Goal: Task Accomplishment & Management: Complete application form

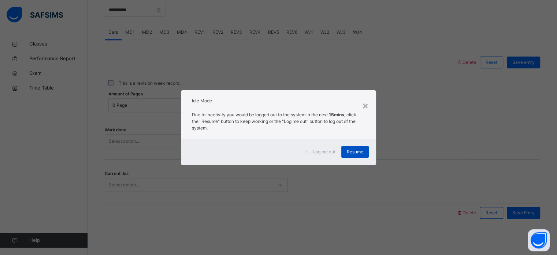
scroll to position [295, 0]
click at [361, 154] on span "Resume" at bounding box center [355, 151] width 16 height 7
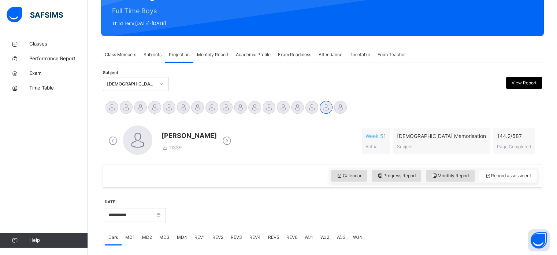
scroll to position [75, 0]
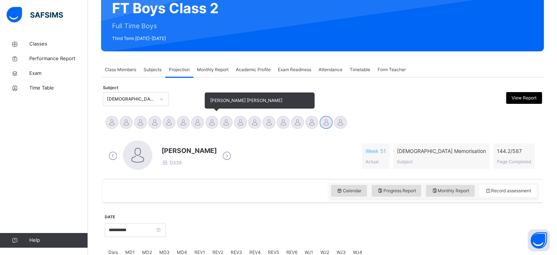
click at [213, 123] on div at bounding box center [212, 122] width 13 height 13
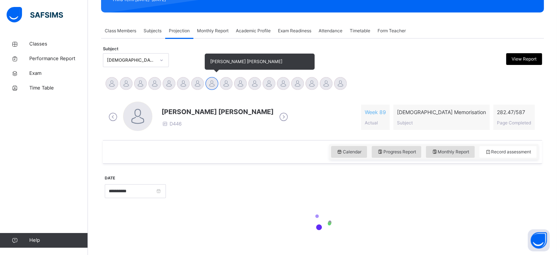
scroll to position [129, 0]
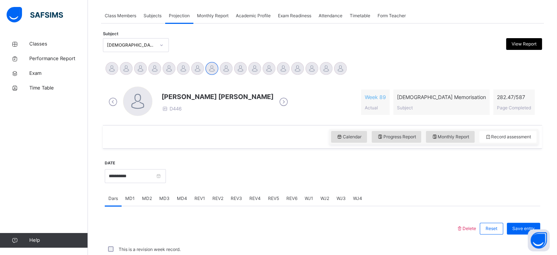
click at [289, 122] on div "[PERSON_NAME] [PERSON_NAME] D446 Week 89 Actual [DEMOGRAPHIC_DATA] Memorisation…" at bounding box center [323, 102] width 436 height 42
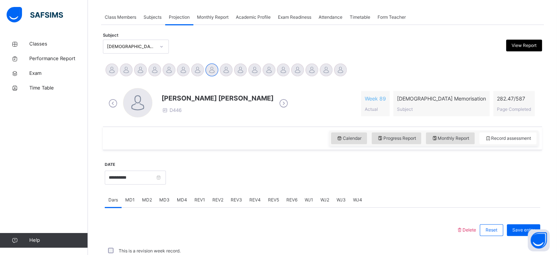
scroll to position [127, 0]
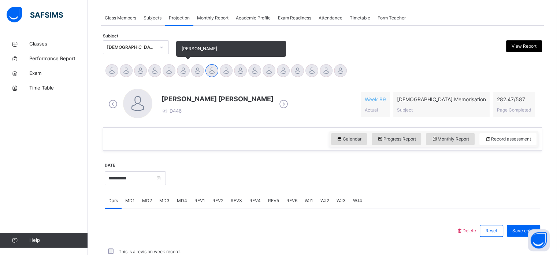
click at [177, 70] on div at bounding box center [183, 70] width 13 height 13
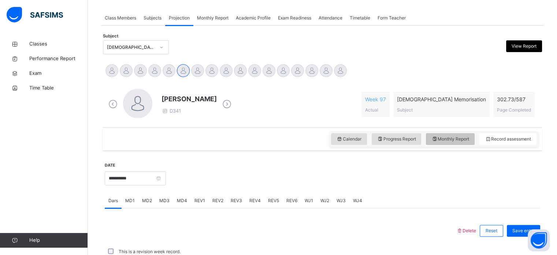
click at [458, 140] on span "Monthly Report" at bounding box center [451, 139] width 38 height 7
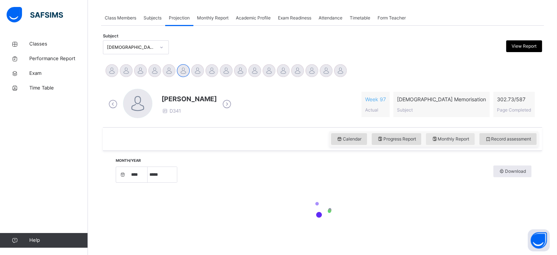
select select "****"
select select "*"
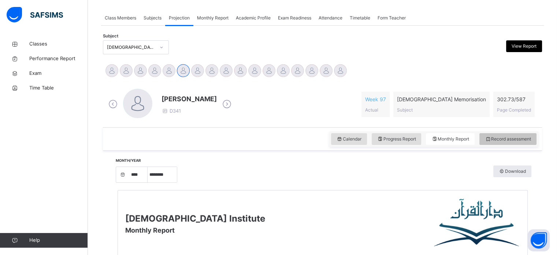
click at [512, 138] on span "Record assessment" at bounding box center [508, 139] width 46 height 7
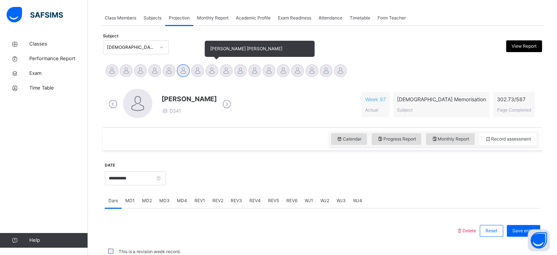
click at [214, 71] on div at bounding box center [212, 70] width 13 height 13
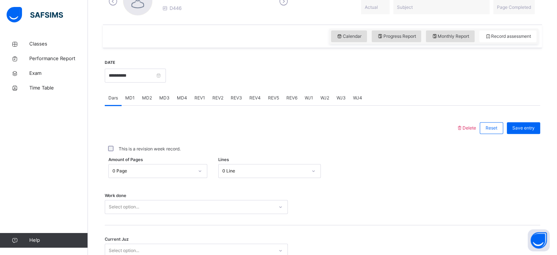
scroll to position [244, 0]
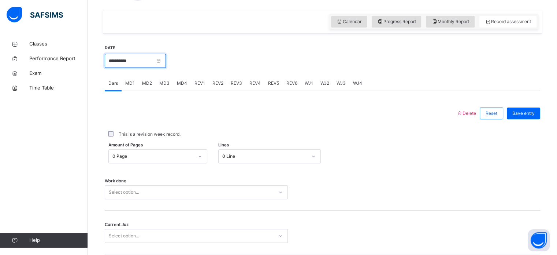
click at [138, 59] on input "**********" at bounding box center [135, 61] width 61 height 14
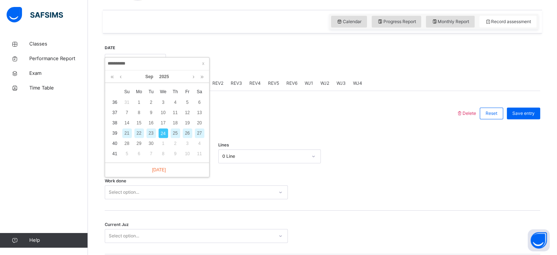
click at [161, 130] on div "24" at bounding box center [164, 133] width 10 height 10
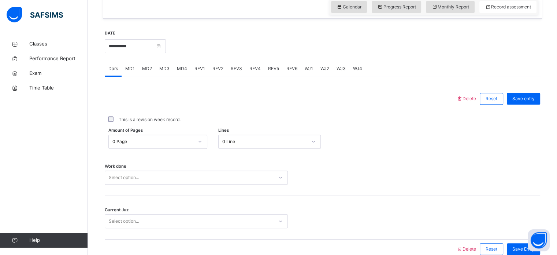
scroll to position [295, 0]
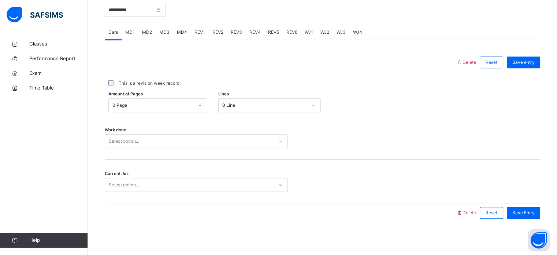
click at [121, 30] on div "Dars" at bounding box center [113, 32] width 17 height 15
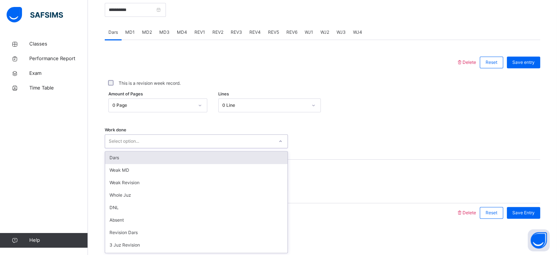
click at [180, 140] on div "Select option..." at bounding box center [189, 141] width 169 height 11
click at [178, 155] on div "Dars" at bounding box center [196, 157] width 182 height 12
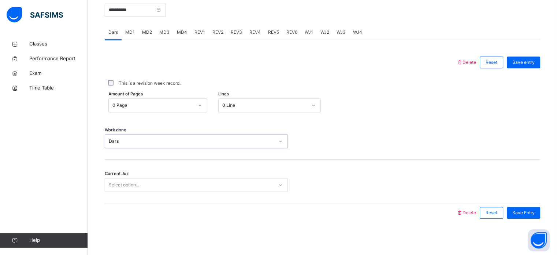
click at [174, 102] on div "0 Page" at bounding box center [152, 105] width 81 height 7
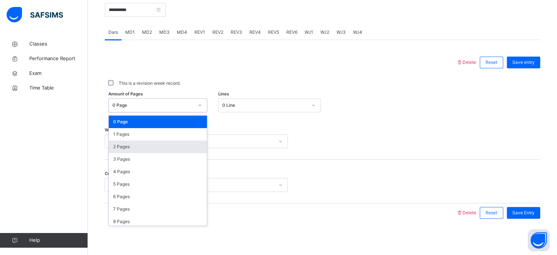
click at [164, 149] on div "2 Pages" at bounding box center [158, 146] width 98 height 12
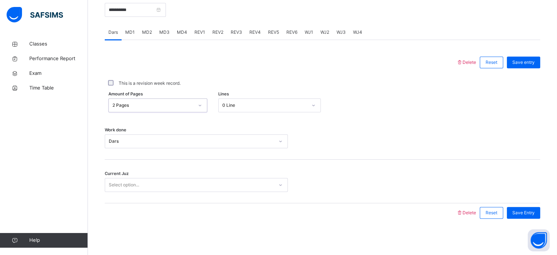
click at [168, 187] on div "Select option..." at bounding box center [189, 184] width 169 height 11
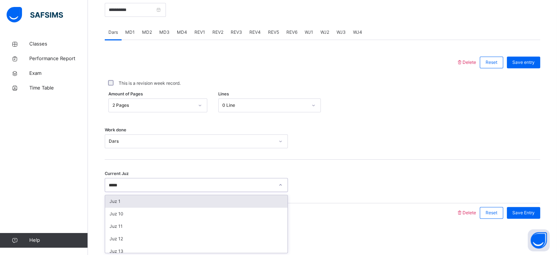
type input "******"
click at [173, 204] on div "Juz 10" at bounding box center [196, 201] width 182 height 12
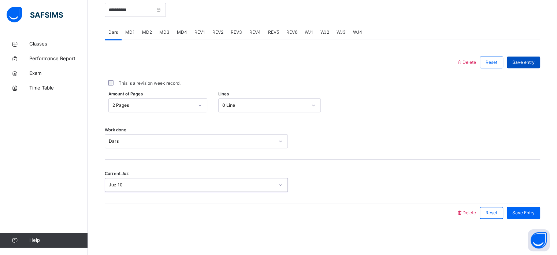
click at [535, 59] on span "Save entry" at bounding box center [523, 62] width 22 height 7
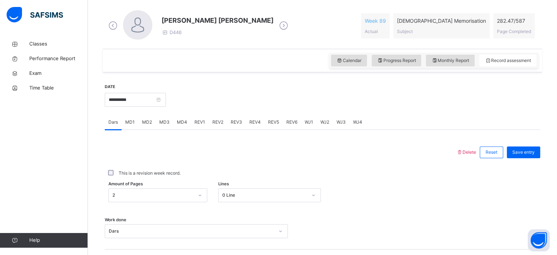
scroll to position [149, 0]
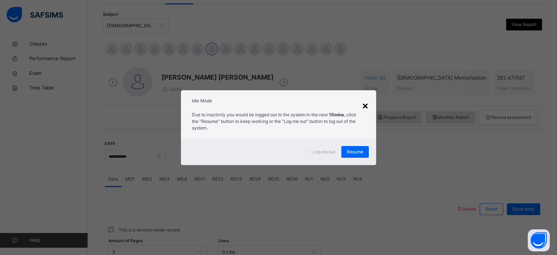
click at [369, 107] on div "×" at bounding box center [365, 104] width 7 height 15
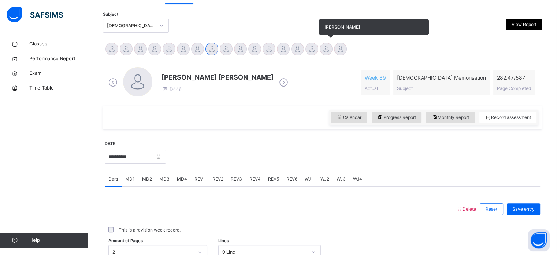
click at [322, 49] on div at bounding box center [326, 48] width 13 height 13
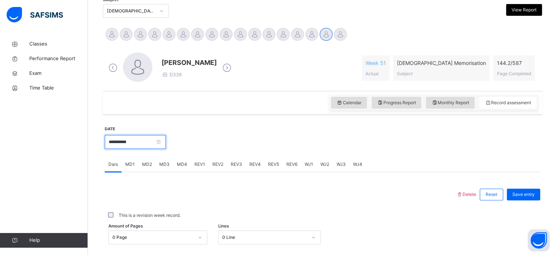
click at [131, 143] on input "**********" at bounding box center [135, 142] width 61 height 14
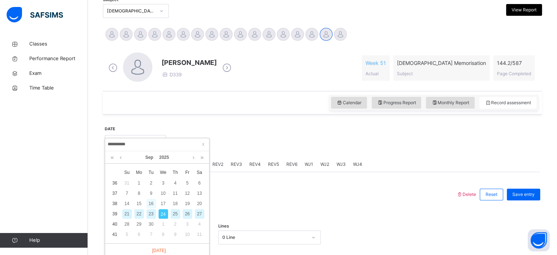
click at [148, 206] on div "16" at bounding box center [152, 204] width 10 height 10
type input "**********"
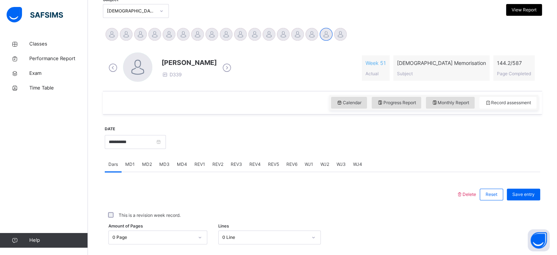
click at [181, 167] on span "MD4" at bounding box center [182, 164] width 10 height 7
click at [159, 161] on span "MD3" at bounding box center [164, 164] width 10 height 7
click at [151, 163] on div "MD2" at bounding box center [146, 164] width 17 height 15
click at [132, 160] on div "MD1" at bounding box center [130, 164] width 17 height 15
click at [145, 167] on span "MD2" at bounding box center [147, 164] width 10 height 7
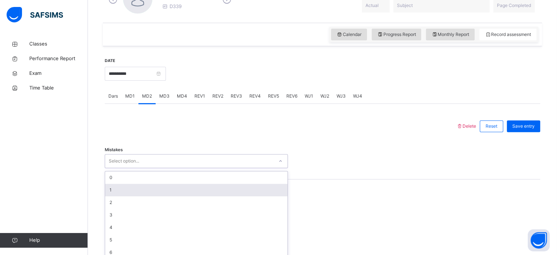
click at [129, 168] on div "option 1 focused, 2 of 7. 7 results available. Use Up and Down to choose option…" at bounding box center [196, 161] width 183 height 14
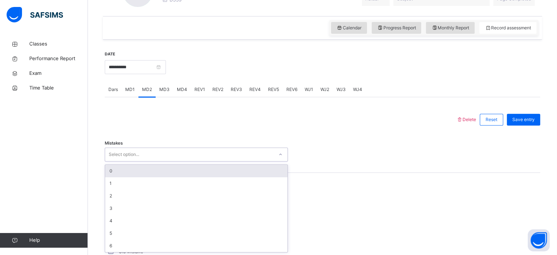
click at [138, 170] on div "0" at bounding box center [196, 170] width 182 height 12
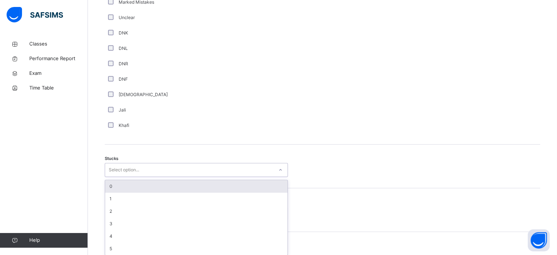
scroll to position [506, 0]
click at [110, 182] on div "0" at bounding box center [196, 183] width 182 height 12
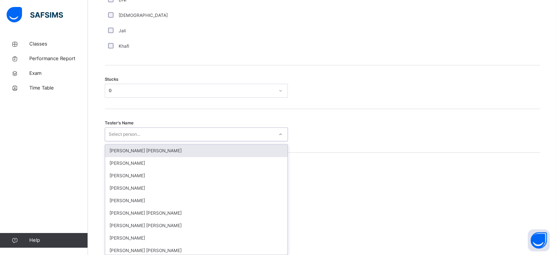
scroll to position [584, 0]
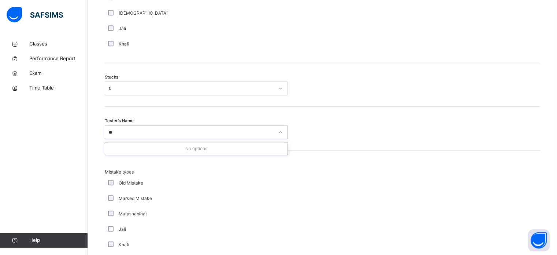
type input "***"
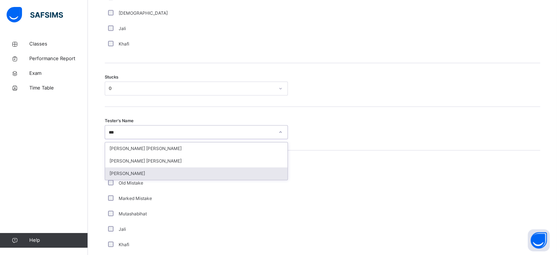
click at [159, 169] on div "[PERSON_NAME]" at bounding box center [196, 173] width 182 height 12
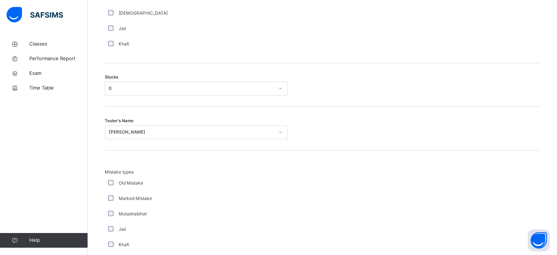
click at [277, 190] on div "Marked Mistake" at bounding box center [196, 197] width 183 height 15
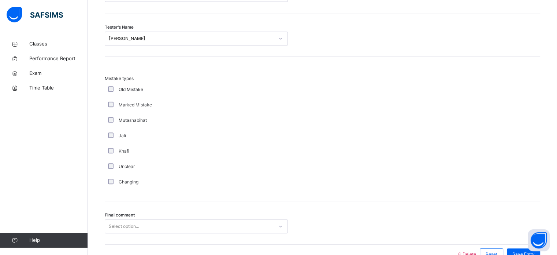
scroll to position [718, 0]
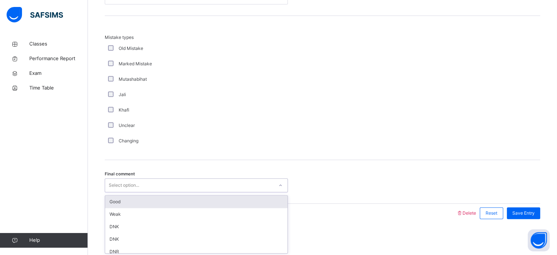
click at [184, 182] on div "Select option..." at bounding box center [189, 185] width 169 height 11
click at [167, 199] on div "Good" at bounding box center [196, 201] width 182 height 12
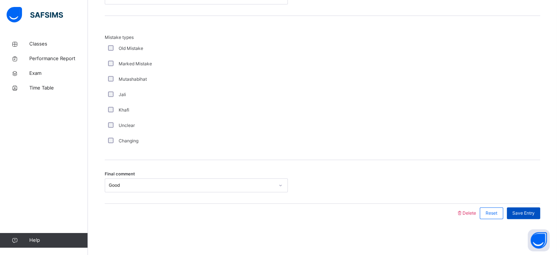
click at [518, 214] on span "Save Entry" at bounding box center [523, 213] width 22 height 7
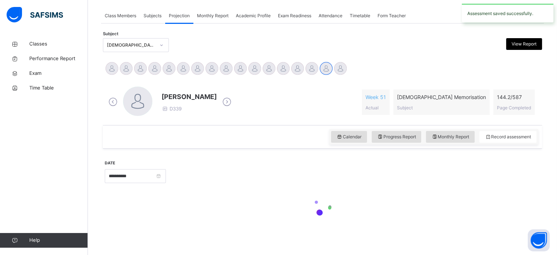
scroll to position [295, 0]
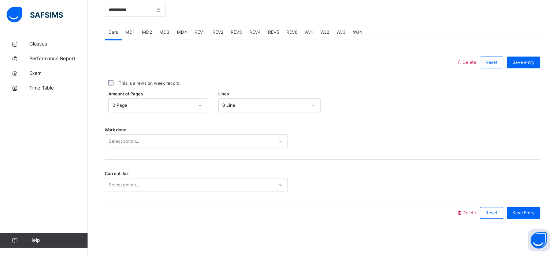
click at [151, 35] on div "MD2" at bounding box center [146, 32] width 17 height 15
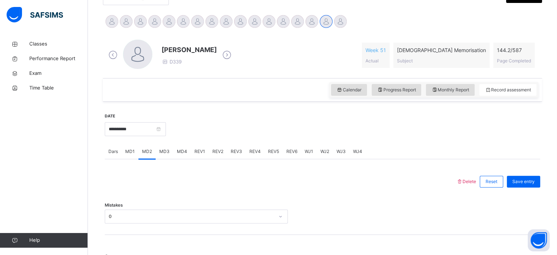
scroll to position [164, 0]
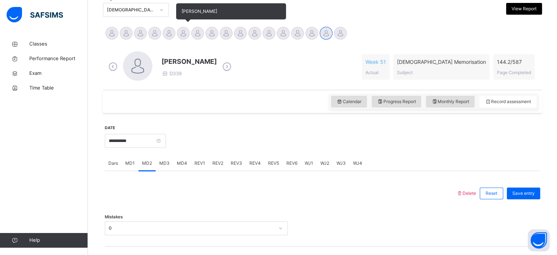
click at [180, 29] on div at bounding box center [183, 33] width 13 height 13
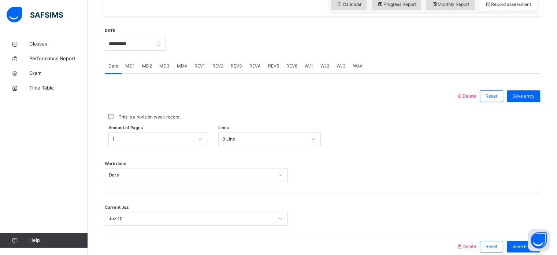
scroll to position [218, 0]
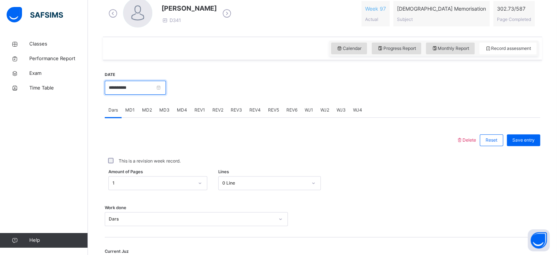
click at [158, 85] on input "**********" at bounding box center [135, 88] width 61 height 14
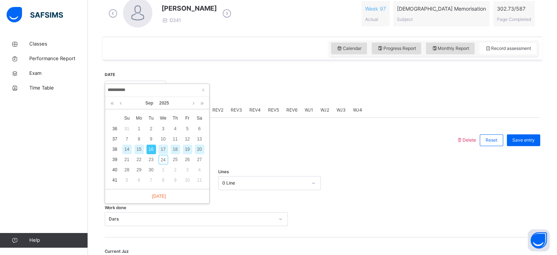
click at [169, 195] on div "[DATE]" at bounding box center [157, 196] width 104 height 14
click at [159, 196] on link "[DATE]" at bounding box center [157, 196] width 18 height 7
type input "**********"
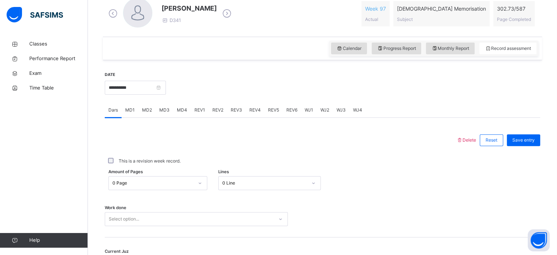
scroll to position [266, 0]
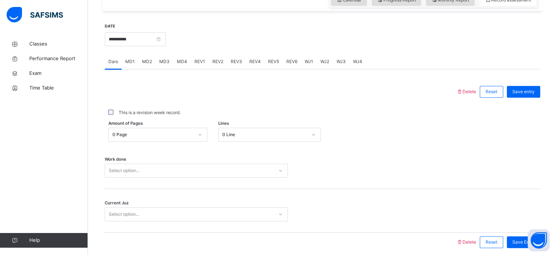
click at [137, 139] on div "0 Page" at bounding box center [151, 134] width 84 height 11
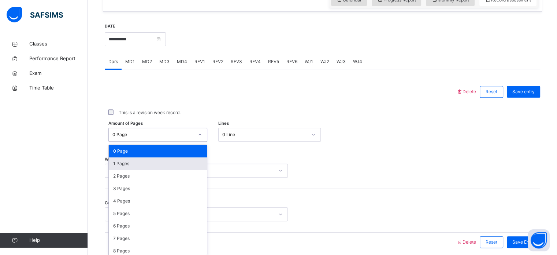
click at [137, 161] on div "1 Pages" at bounding box center [158, 163] width 98 height 12
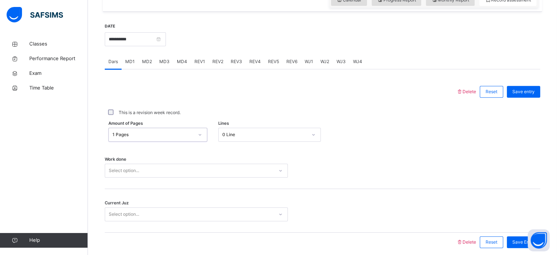
click at [239, 130] on div "0 Line" at bounding box center [263, 134] width 88 height 11
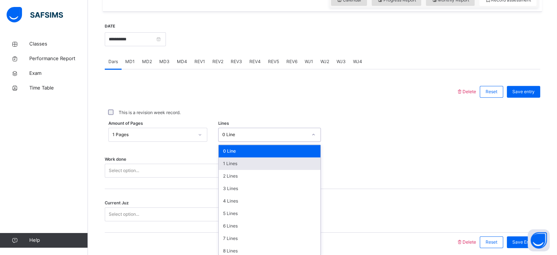
click at [224, 159] on div "1 Lines" at bounding box center [270, 163] width 102 height 12
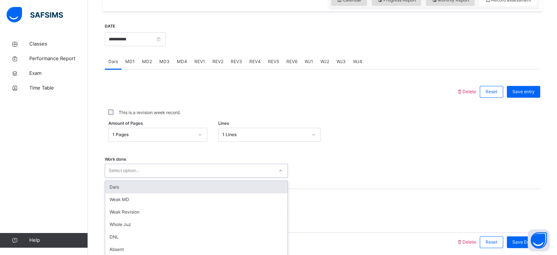
scroll to position [295, 0]
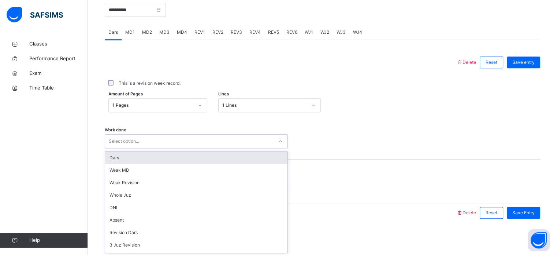
click at [181, 148] on div "option Dars focused, 1 of 16. 16 results available. Use Up and Down to choose o…" at bounding box center [196, 141] width 183 height 14
click at [150, 153] on div "Dars" at bounding box center [196, 157] width 182 height 12
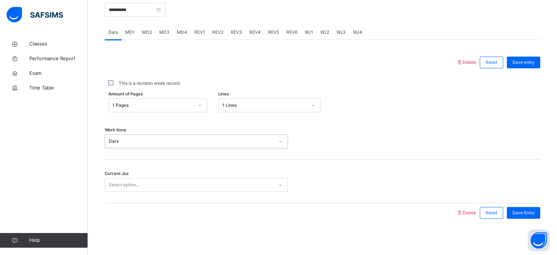
click at [125, 186] on div "Select option..." at bounding box center [124, 185] width 30 height 14
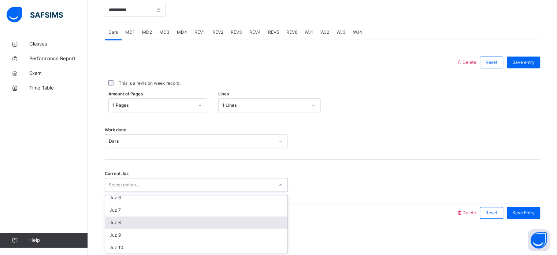
scroll to position [83, 0]
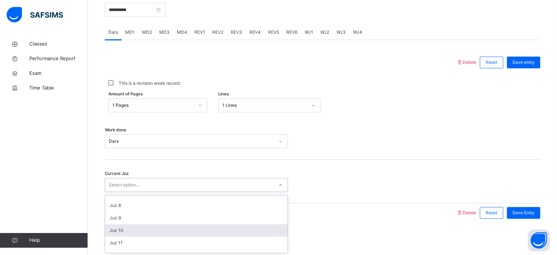
click at [123, 227] on div "Juz 10" at bounding box center [196, 230] width 182 height 12
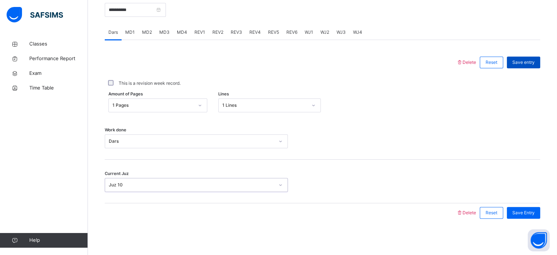
click at [526, 63] on span "Save entry" at bounding box center [523, 62] width 22 height 7
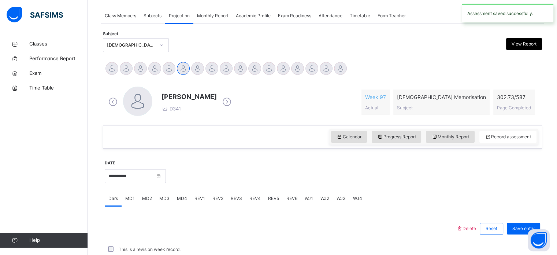
scroll to position [295, 0]
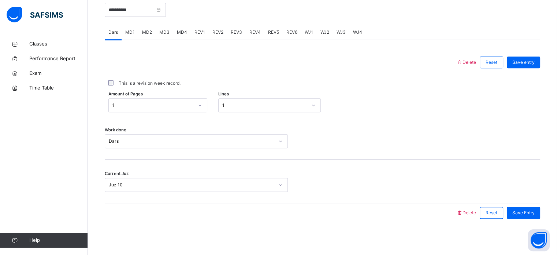
click at [166, 33] on span "MD3" at bounding box center [164, 32] width 10 height 7
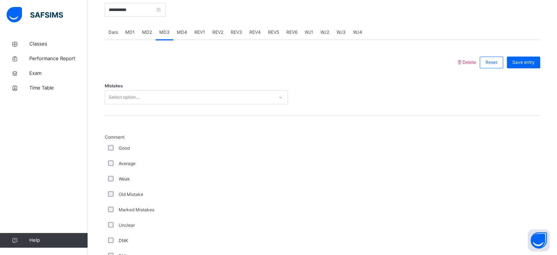
click at [180, 33] on span "MD4" at bounding box center [182, 32] width 10 height 7
click at [160, 29] on span "MD3" at bounding box center [164, 32] width 10 height 7
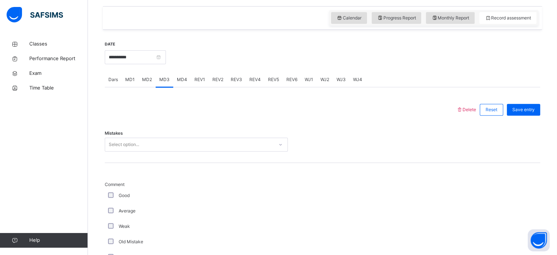
scroll to position [148, 0]
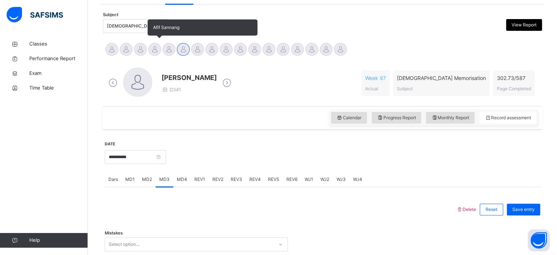
click at [156, 47] on div at bounding box center [154, 49] width 13 height 13
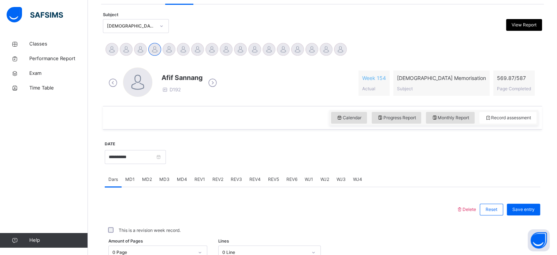
scroll to position [219, 0]
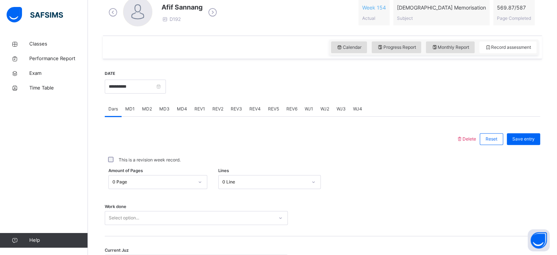
click at [169, 215] on div "Select option..." at bounding box center [196, 218] width 183 height 14
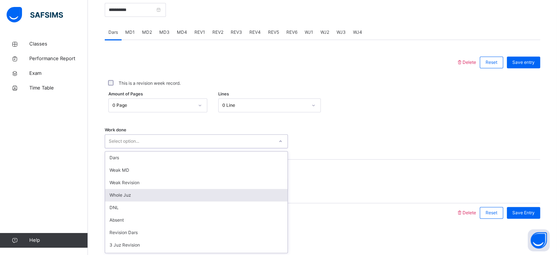
click at [158, 190] on div "Whole Juz" at bounding box center [196, 195] width 182 height 12
click at [158, 190] on div "Select option..." at bounding box center [196, 185] width 183 height 14
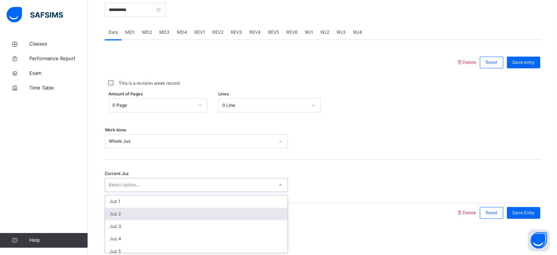
type input "**"
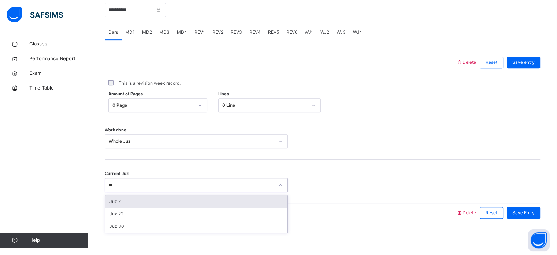
click at [158, 217] on div "Juz 22" at bounding box center [196, 213] width 182 height 12
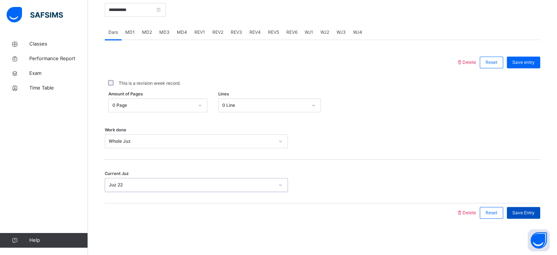
click at [536, 216] on div "Save Entry" at bounding box center [523, 213] width 33 height 12
click at [162, 33] on span "MD3" at bounding box center [164, 32] width 10 height 7
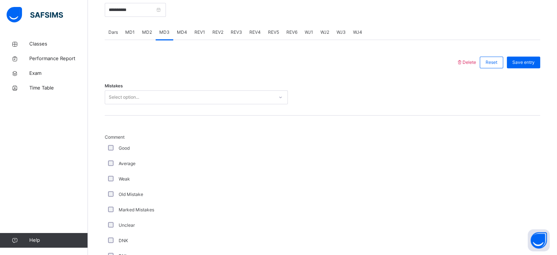
scroll to position [292, 0]
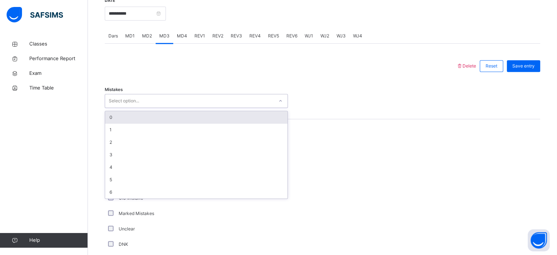
click at [174, 98] on div "Select option..." at bounding box center [189, 100] width 169 height 11
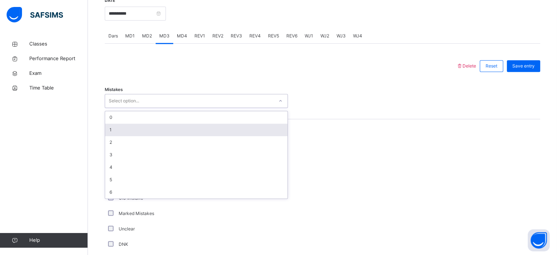
click at [179, 129] on div "1" at bounding box center [196, 129] width 182 height 12
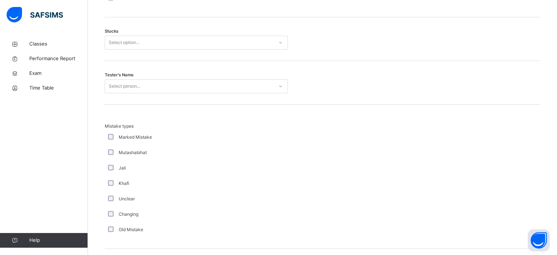
scroll to position [620, 0]
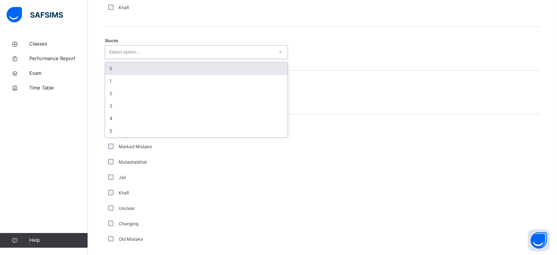
click at [144, 48] on div "Select option..." at bounding box center [189, 52] width 169 height 11
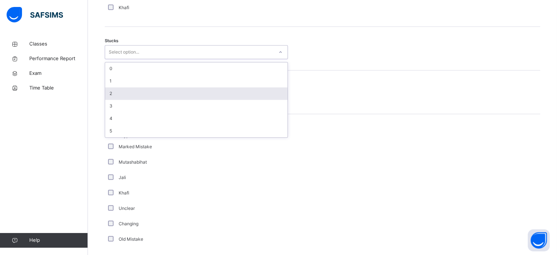
click at [143, 91] on div "2" at bounding box center [196, 93] width 182 height 12
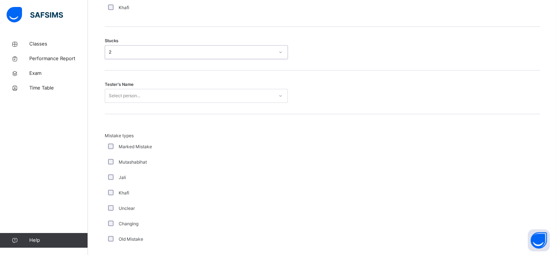
click at [145, 98] on div "Select person..." at bounding box center [189, 95] width 169 height 11
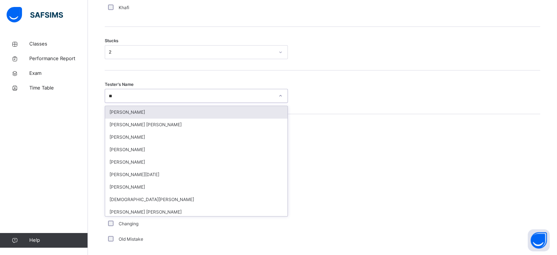
type input "***"
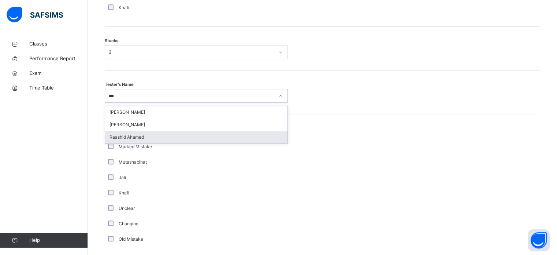
click at [158, 131] on div "Raashid Ahamed" at bounding box center [196, 137] width 182 height 12
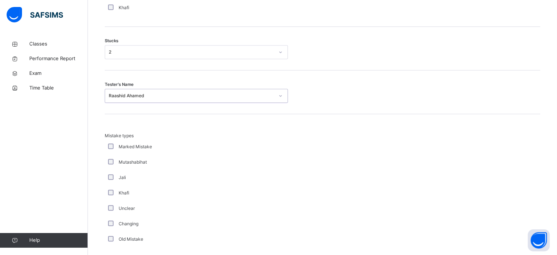
scroll to position [718, 0]
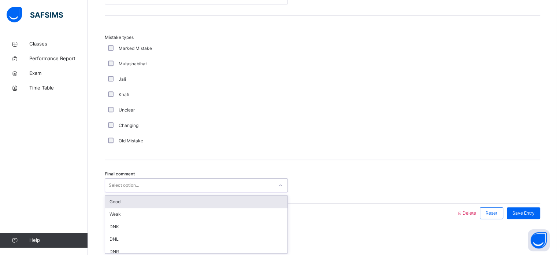
click at [170, 184] on div "Select option..." at bounding box center [189, 185] width 169 height 11
click at [170, 184] on div "* r" at bounding box center [189, 185] width 169 height 11
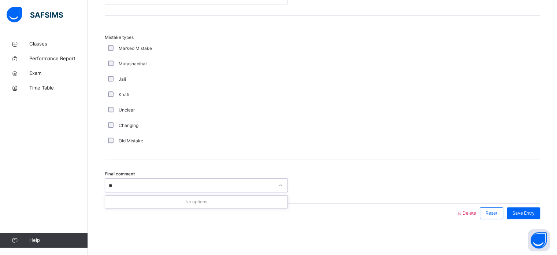
type input "*"
click at [532, 214] on span "Save Entry" at bounding box center [523, 213] width 22 height 7
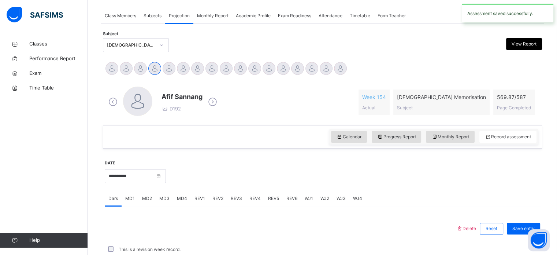
scroll to position [295, 0]
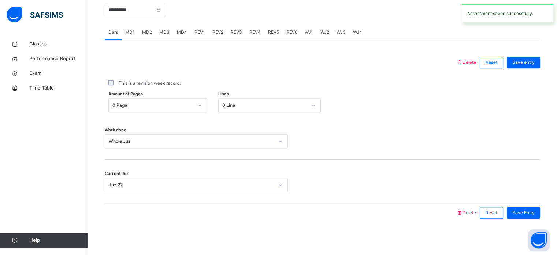
click at [178, 28] on div "MD4" at bounding box center [182, 32] width 18 height 15
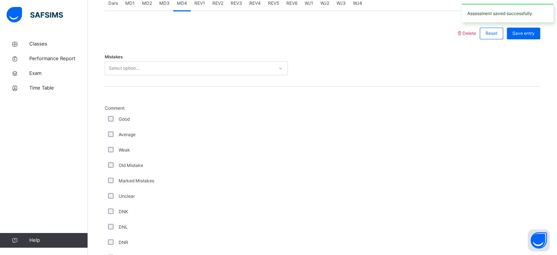
scroll to position [315, 0]
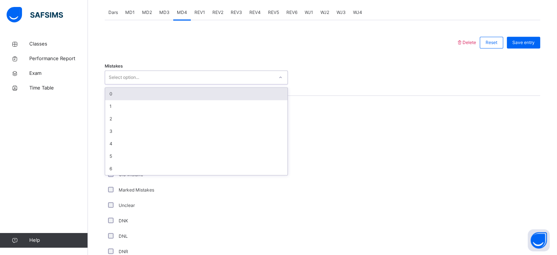
click at [175, 72] on div "Select option..." at bounding box center [189, 77] width 169 height 11
click at [176, 97] on div "0" at bounding box center [196, 94] width 182 height 12
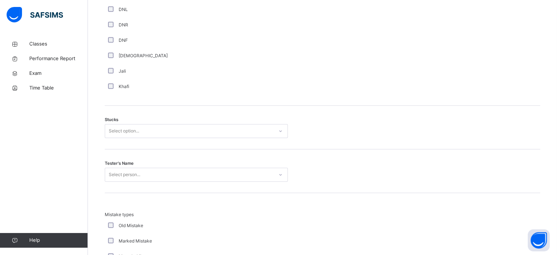
scroll to position [569, 0]
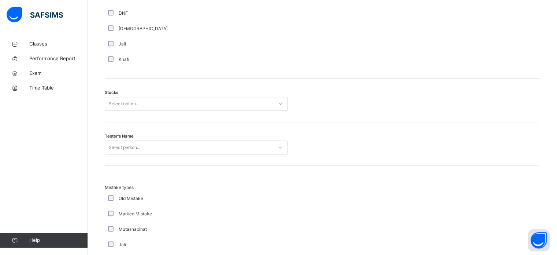
click at [177, 101] on div "Select option..." at bounding box center [189, 103] width 169 height 11
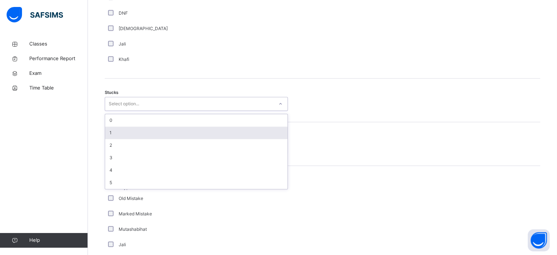
click at [182, 129] on div "1" at bounding box center [196, 132] width 182 height 12
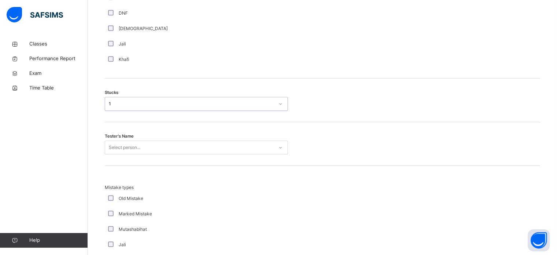
click at [185, 142] on div "Tester's Name Select person..." at bounding box center [323, 144] width 436 height 44
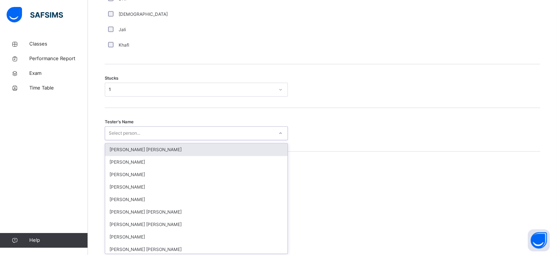
scroll to position [584, 0]
type input "***"
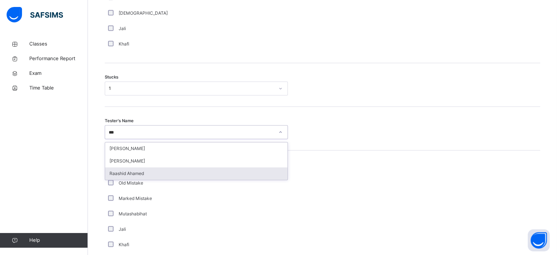
click at [195, 173] on div "Raashid Ahamed" at bounding box center [196, 173] width 182 height 12
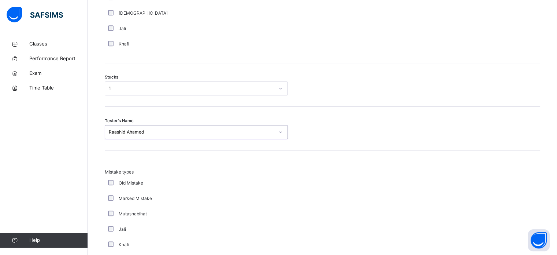
scroll to position [718, 0]
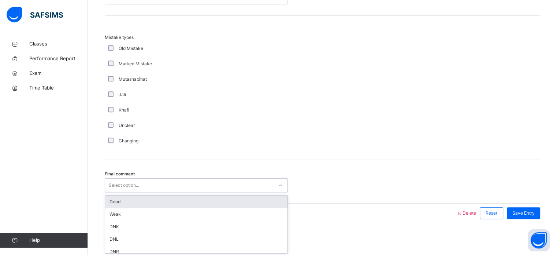
click at [196, 184] on div "Select option..." at bounding box center [189, 185] width 169 height 11
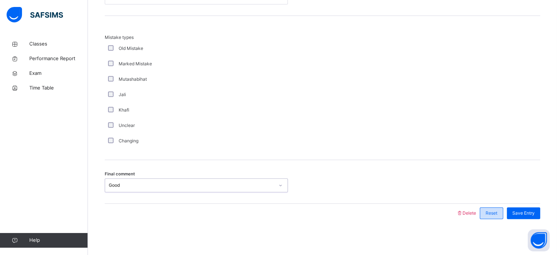
click at [503, 208] on div "Reset" at bounding box center [491, 213] width 23 height 12
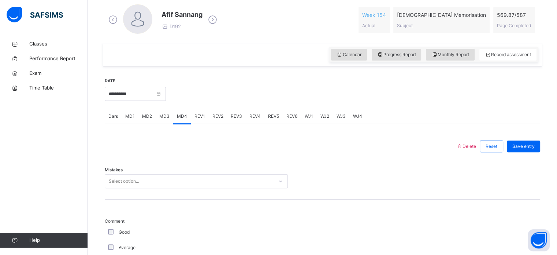
click at [204, 181] on div "Select option..." at bounding box center [196, 181] width 183 height 14
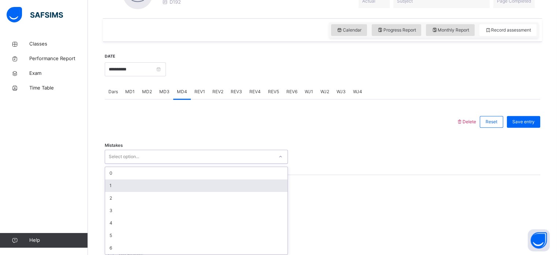
scroll to position [238, 0]
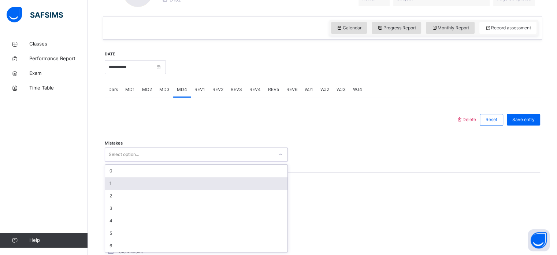
click at [200, 179] on div "1" at bounding box center [196, 183] width 182 height 12
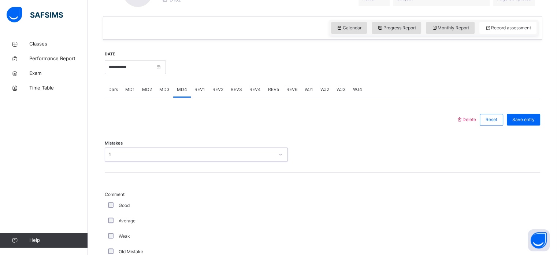
click at [181, 153] on div "1" at bounding box center [192, 154] width 166 height 7
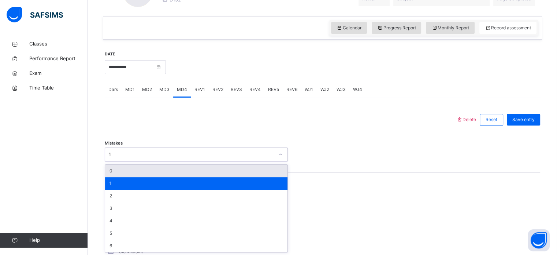
click at [185, 169] on div "0" at bounding box center [196, 170] width 182 height 12
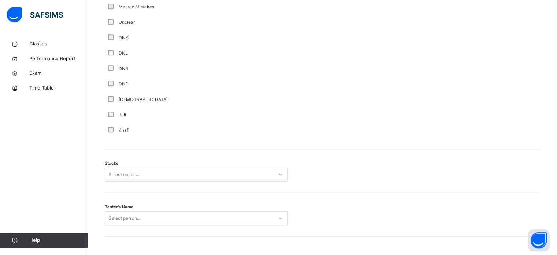
click at [185, 170] on div "Select option..." at bounding box center [189, 174] width 169 height 11
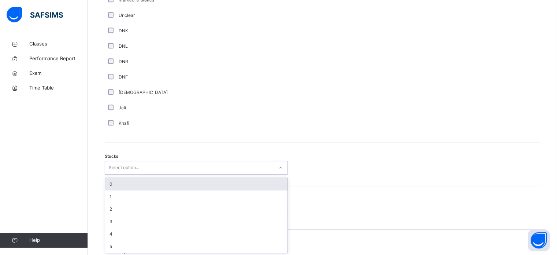
scroll to position [506, 0]
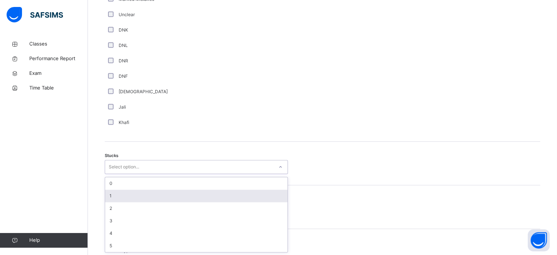
click at [192, 195] on div "1" at bounding box center [196, 195] width 182 height 12
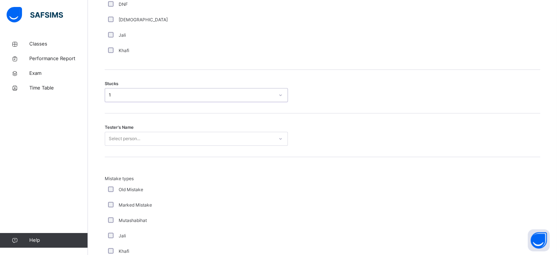
click at [197, 145] on div "Select person..." at bounding box center [196, 139] width 183 height 14
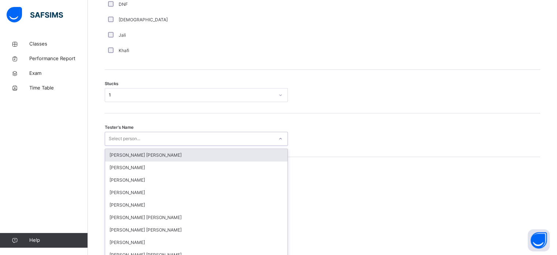
scroll to position [584, 0]
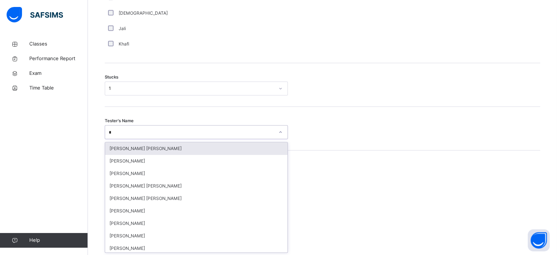
type input "***"
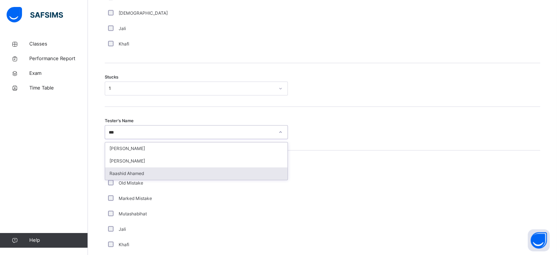
click at [182, 174] on div "Raashid Ahamed" at bounding box center [196, 173] width 182 height 12
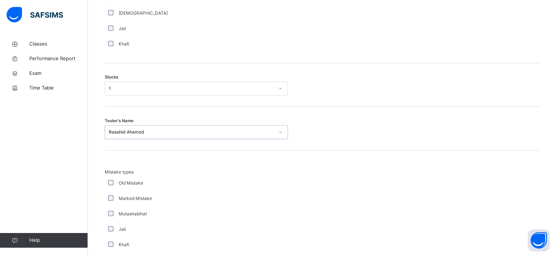
scroll to position [718, 0]
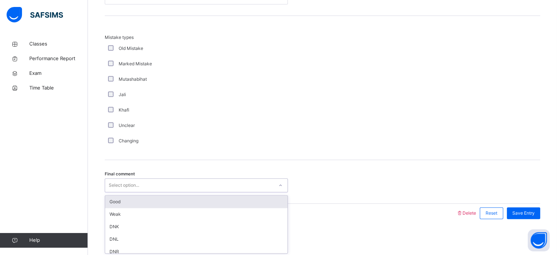
click at [185, 178] on div "Select option..." at bounding box center [196, 185] width 183 height 14
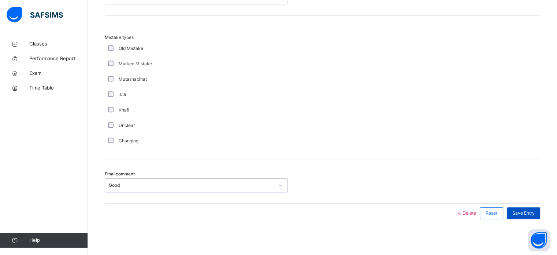
click at [516, 208] on div "Save Entry" at bounding box center [523, 213] width 33 height 12
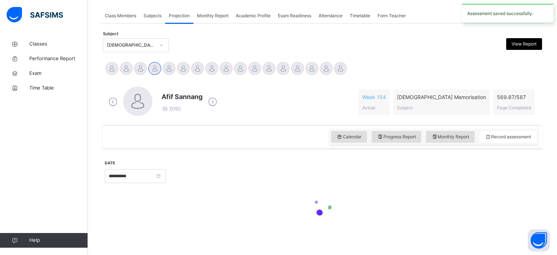
scroll to position [295, 0]
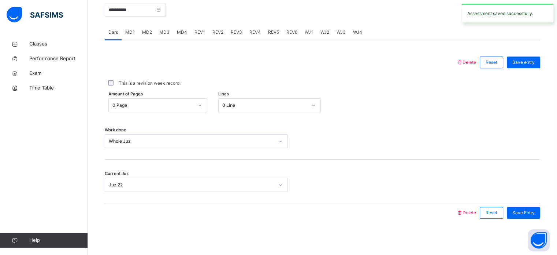
click at [205, 33] on div "REV1" at bounding box center [200, 32] width 18 height 15
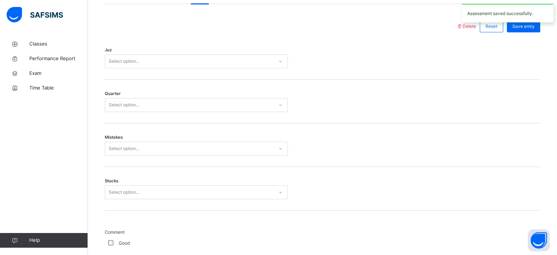
scroll to position [331, 0]
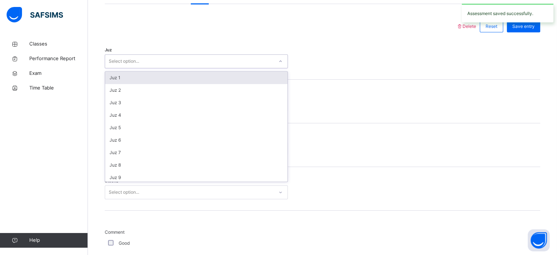
click at [213, 54] on div "Select option..." at bounding box center [196, 61] width 183 height 14
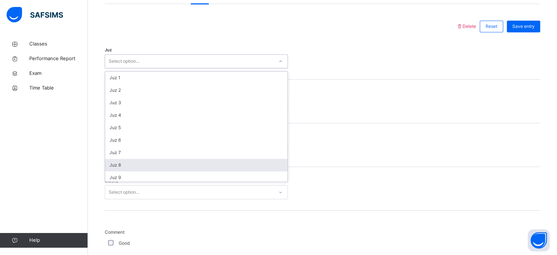
click at [215, 159] on div "Juz 8" at bounding box center [196, 165] width 182 height 12
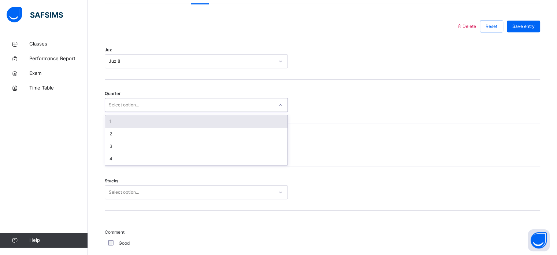
click at [183, 98] on div "Select option..." at bounding box center [196, 105] width 183 height 14
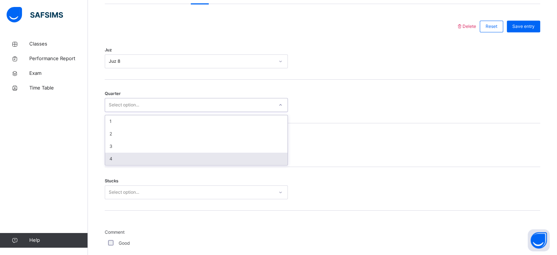
click at [187, 155] on div "4" at bounding box center [196, 158] width 182 height 12
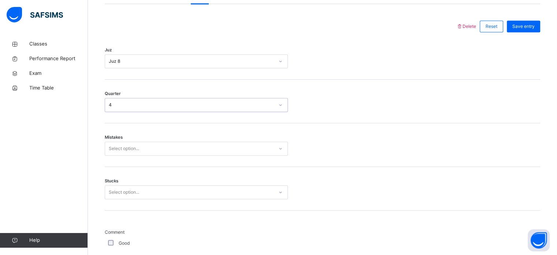
click at [183, 152] on div "Select option..." at bounding box center [189, 148] width 169 height 11
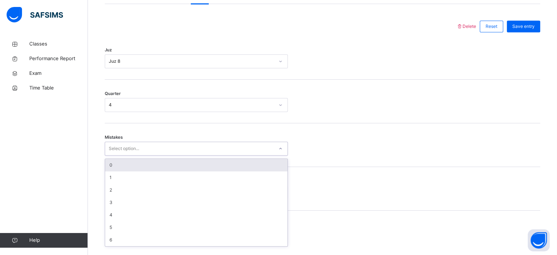
click at [152, 170] on div "0" at bounding box center [196, 165] width 182 height 12
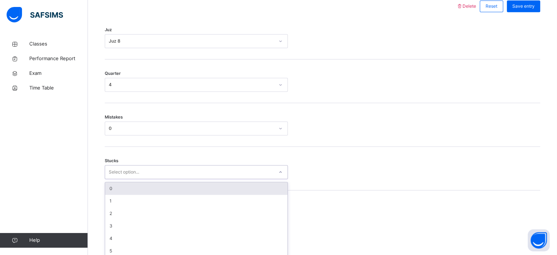
click at [155, 179] on div "option 0 focused, 1 of 6. 6 results available. Use Up and Down to choose option…" at bounding box center [196, 172] width 183 height 14
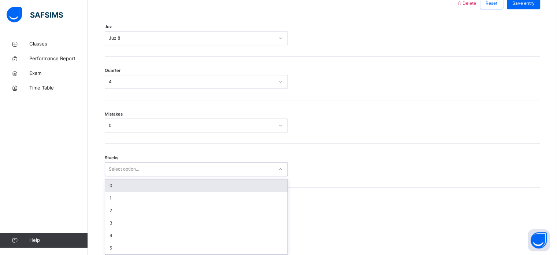
scroll to position [356, 0]
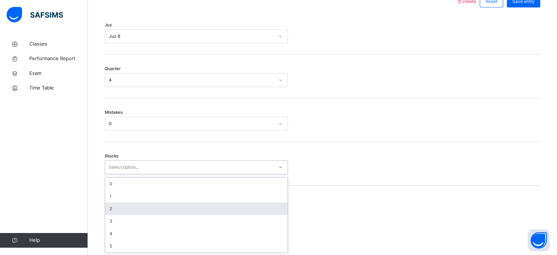
click at [164, 206] on div "2" at bounding box center [196, 208] width 182 height 12
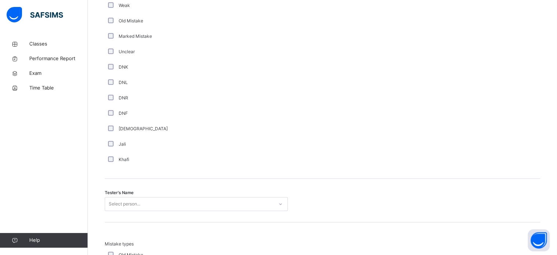
scroll to position [621, 0]
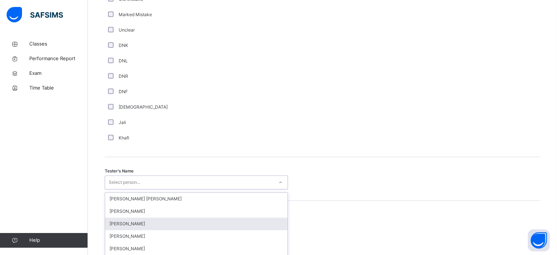
click at [166, 179] on div "option [PERSON_NAME] focused, 3 of 90. 90 results available. Use Up and Down to…" at bounding box center [196, 182] width 183 height 14
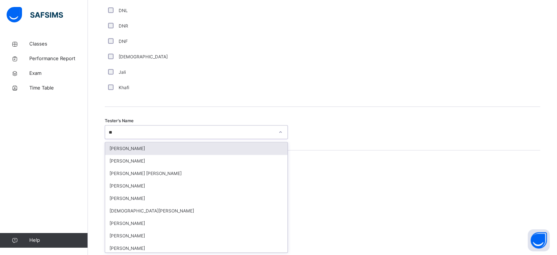
type input "***"
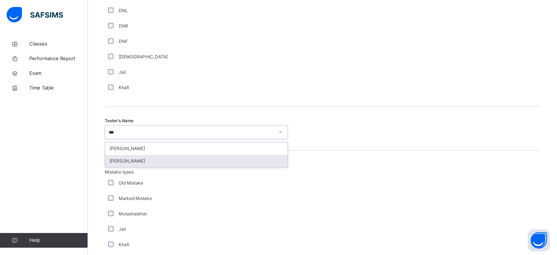
click at [163, 159] on div "[PERSON_NAME]" at bounding box center [196, 161] width 182 height 12
click at [163, 159] on div "Mistake types Old Mistake Marked Mistake Mutashabihat [PERSON_NAME] Unclear Cha…" at bounding box center [323, 222] width 436 height 144
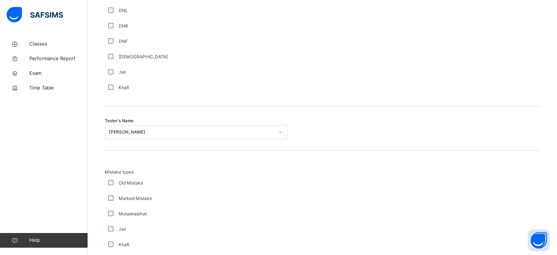
scroll to position [806, 0]
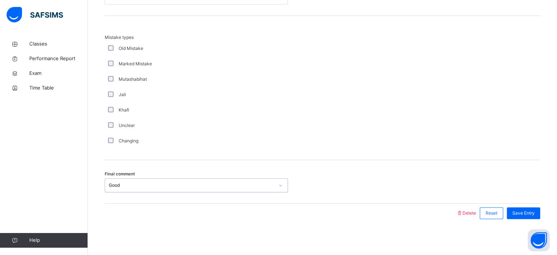
click at [173, 180] on div "Good" at bounding box center [189, 185] width 169 height 11
click at [522, 208] on div "Save Entry" at bounding box center [523, 213] width 33 height 12
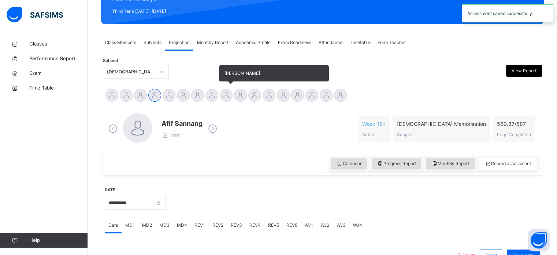
scroll to position [102, 0]
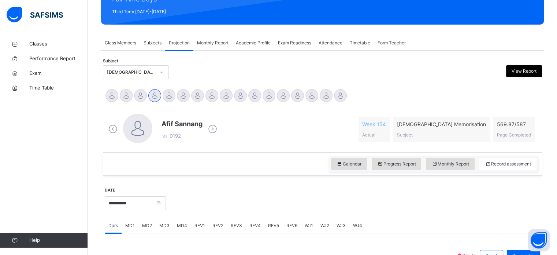
click at [248, 43] on span "Academic Profile" at bounding box center [253, 43] width 35 height 7
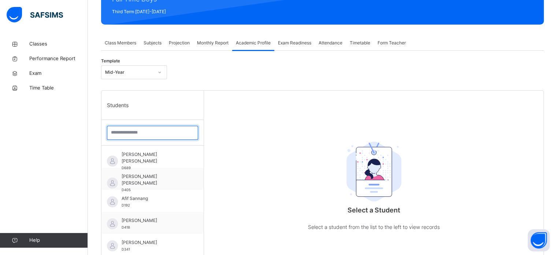
click at [166, 131] on input "search" at bounding box center [152, 133] width 91 height 14
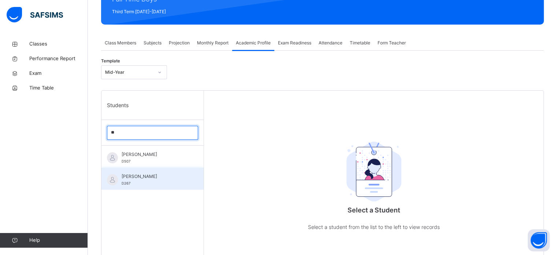
type input "**"
click at [161, 172] on div "[PERSON_NAME] D267" at bounding box center [152, 178] width 102 height 22
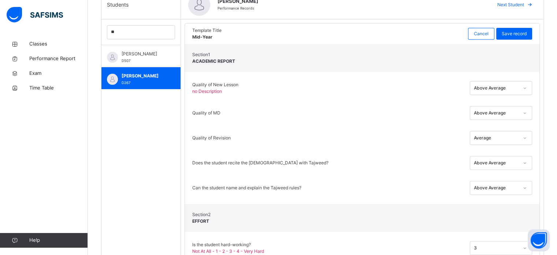
scroll to position [184, 0]
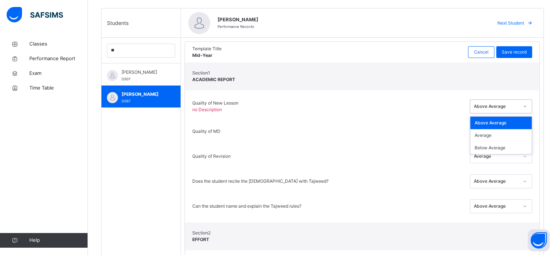
click at [518, 101] on div "Above Average" at bounding box center [494, 106] width 48 height 11
click at [467, 87] on div "Section 1 ACADEMIC REPORT" at bounding box center [362, 76] width 355 height 28
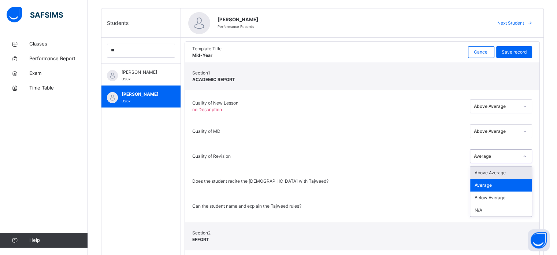
click at [489, 155] on div "Average" at bounding box center [496, 156] width 45 height 7
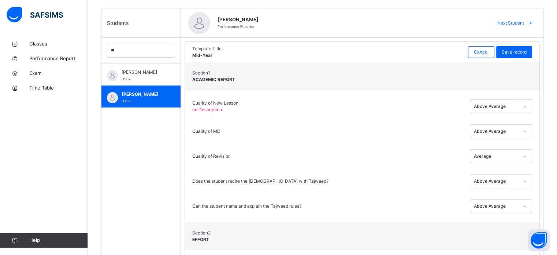
click at [428, 141] on div "Quality of MD Above Average" at bounding box center [362, 131] width 340 height 25
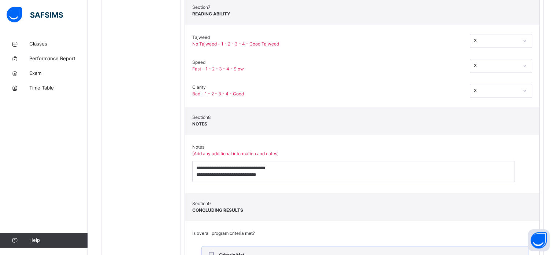
scroll to position [0, 0]
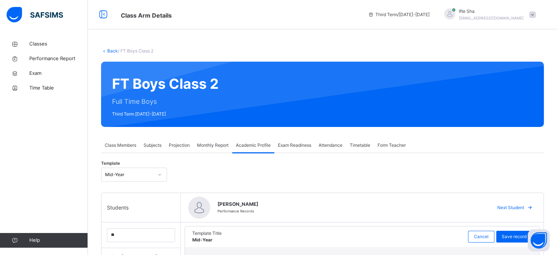
click at [124, 146] on span "Class Members" at bounding box center [121, 145] width 32 height 7
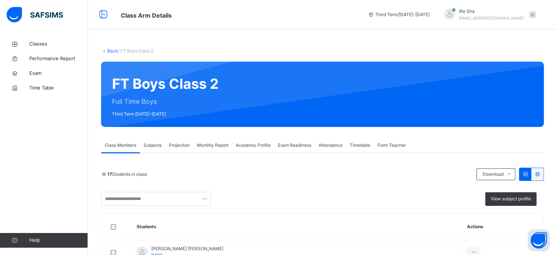
click at [187, 142] on span "Projection" at bounding box center [179, 145] width 21 height 7
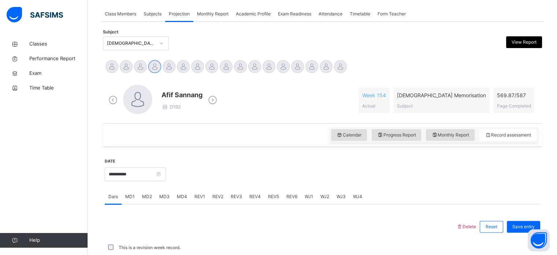
scroll to position [132, 0]
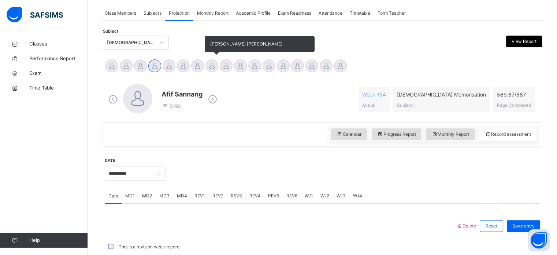
click at [210, 64] on div at bounding box center [212, 65] width 13 height 13
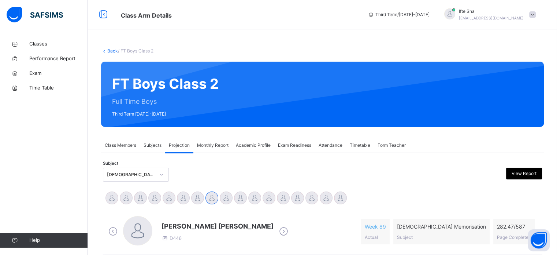
scroll to position [15, 0]
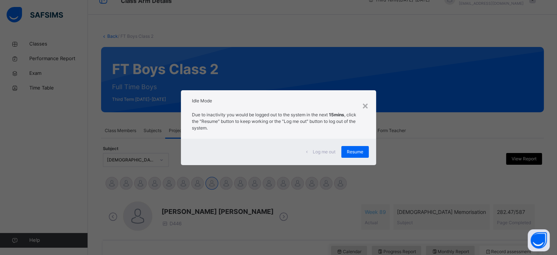
click at [362, 107] on div "Idle Mode" at bounding box center [278, 99] width 195 height 18
click at [364, 107] on div "×" at bounding box center [365, 104] width 7 height 15
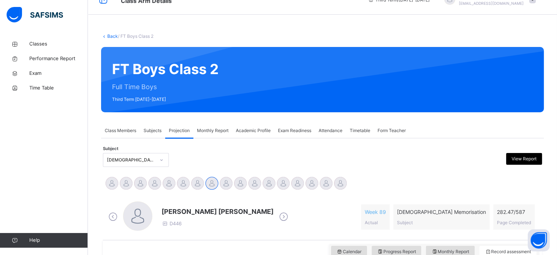
scroll to position [114, 0]
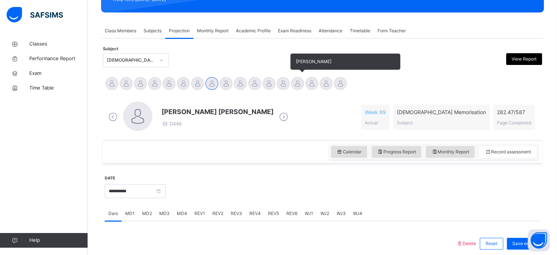
click at [298, 82] on div at bounding box center [297, 83] width 13 height 13
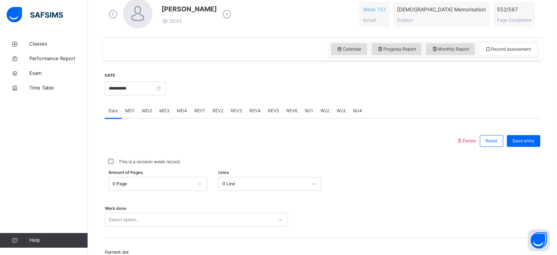
scroll to position [295, 0]
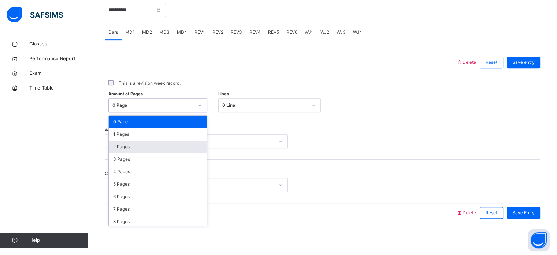
drag, startPoint x: 184, startPoint y: 110, endPoint x: 185, endPoint y: 149, distance: 38.8
click at [185, 112] on div "option 2 Pages focused, 3 of 588. 588 results available. Use Up and Down to cho…" at bounding box center [157, 105] width 99 height 14
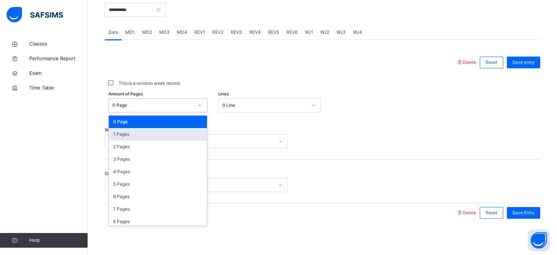
click at [182, 137] on div "1 Pages" at bounding box center [158, 134] width 98 height 12
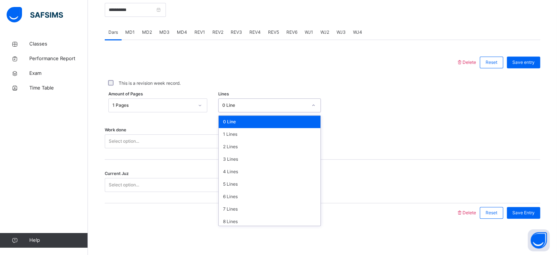
click at [241, 102] on div "0 Line" at bounding box center [264, 105] width 85 height 7
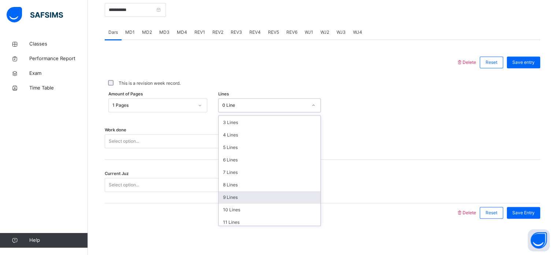
click at [241, 195] on div "9 Lines" at bounding box center [270, 197] width 102 height 12
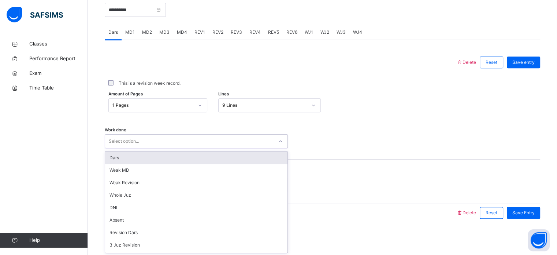
click at [146, 137] on div "Select option..." at bounding box center [189, 141] width 169 height 11
click at [145, 158] on div "Dars" at bounding box center [196, 157] width 182 height 12
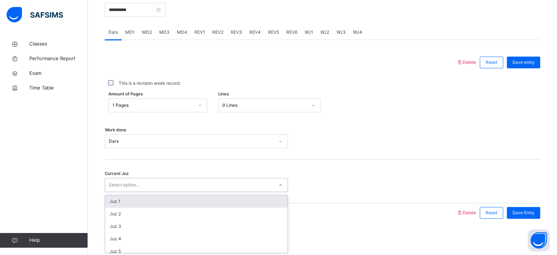
click at [141, 189] on div "Select option..." at bounding box center [189, 184] width 169 height 11
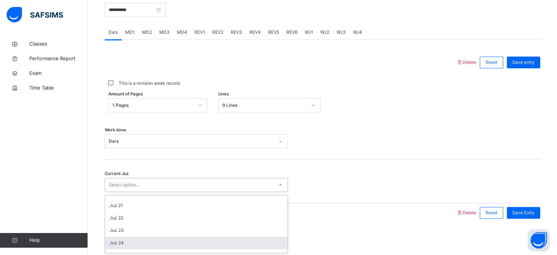
scroll to position [243, 0]
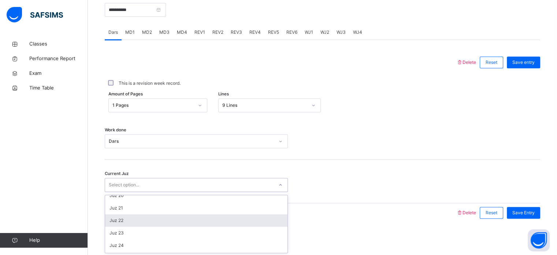
click at [168, 219] on div "Juz 22" at bounding box center [196, 220] width 182 height 12
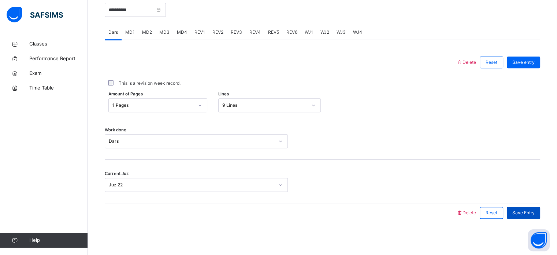
click at [530, 211] on span "Save Entry" at bounding box center [523, 212] width 22 height 7
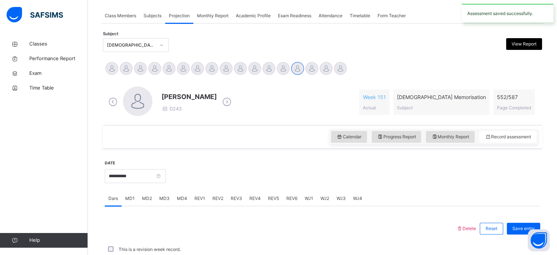
scroll to position [295, 0]
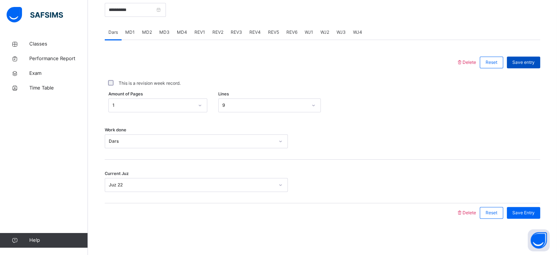
click at [533, 63] on span "Save entry" at bounding box center [523, 62] width 22 height 7
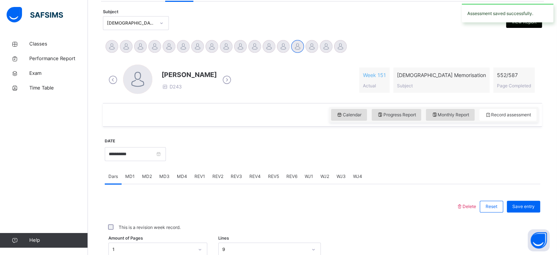
scroll to position [147, 0]
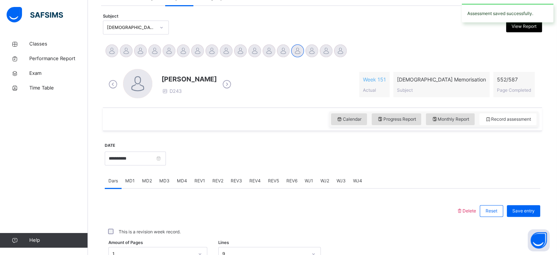
click at [506, 80] on span "552 / 587" at bounding box center [514, 79] width 34 height 8
click at [517, 82] on span "552 / 587" at bounding box center [514, 79] width 34 height 8
click at [502, 77] on span "552 / 587" at bounding box center [514, 79] width 34 height 8
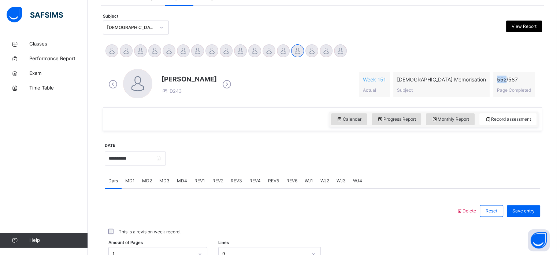
click at [502, 77] on span "552 / 587" at bounding box center [514, 79] width 34 height 8
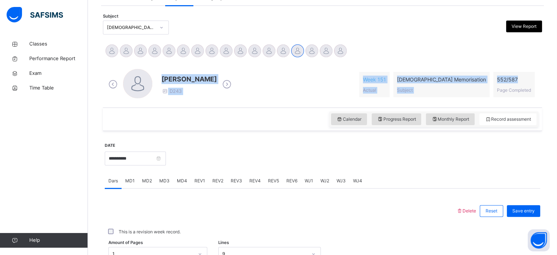
drag, startPoint x: 502, startPoint y: 77, endPoint x: 525, endPoint y: 45, distance: 39.1
click at [525, 45] on div "**********" at bounding box center [322, 211] width 439 height 343
click at [525, 45] on div "[PERSON_NAME] [PERSON_NAME] [PERSON_NAME] [PERSON_NAME] [PERSON_NAME] [PERSON_N…" at bounding box center [323, 52] width 436 height 16
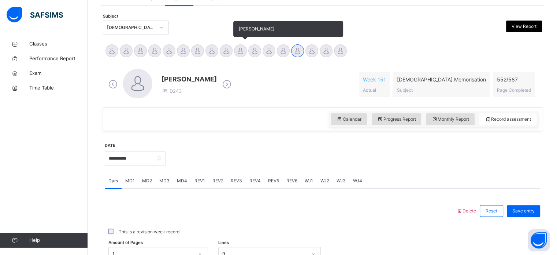
click at [236, 49] on div at bounding box center [240, 50] width 13 height 13
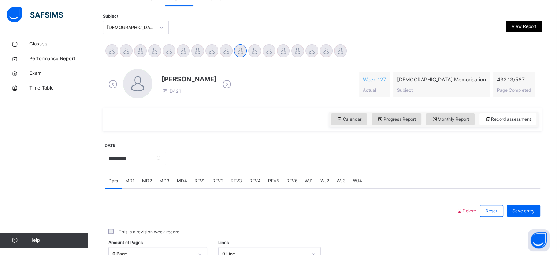
click at [510, 77] on span "432.13 / 587" at bounding box center [514, 79] width 34 height 8
click at [502, 52] on div "[PERSON_NAME] [PERSON_NAME] [PERSON_NAME] [PERSON_NAME] [PERSON_NAME] [PERSON_N…" at bounding box center [323, 52] width 436 height 16
click at [517, 29] on span "View Report" at bounding box center [524, 26] width 25 height 7
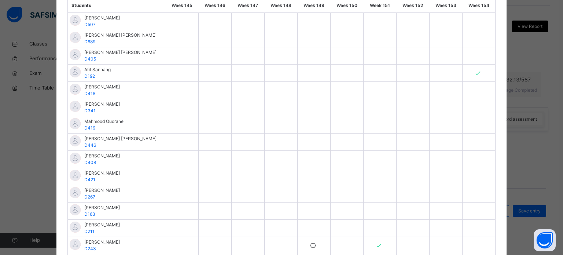
scroll to position [0, 4755]
drag, startPoint x: 287, startPoint y: 233, endPoint x: 294, endPoint y: 236, distance: 7.9
click at [296, 237] on div at bounding box center [312, 245] width 33 height 17
drag, startPoint x: 294, startPoint y: 236, endPoint x: 346, endPoint y: 232, distance: 52.2
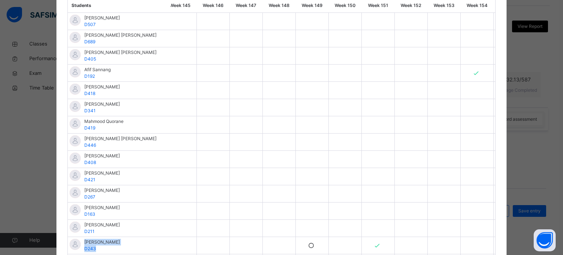
click at [362, 232] on div at bounding box center [378, 227] width 33 height 17
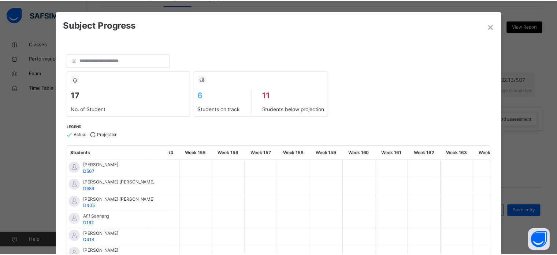
scroll to position [0, 0]
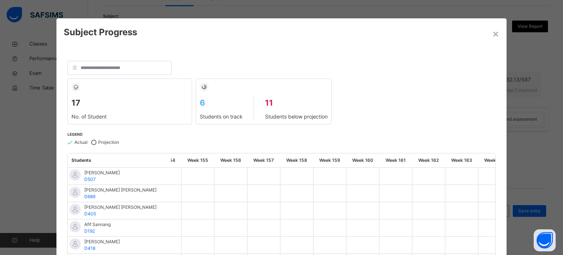
click at [205, 87] on img at bounding box center [203, 86] width 5 height 5
drag, startPoint x: 205, startPoint y: 87, endPoint x: 204, endPoint y: 118, distance: 30.4
click at [204, 118] on div "6 Students on track 11 Students below projection" at bounding box center [264, 101] width 136 height 46
click at [203, 85] on img at bounding box center [203, 86] width 5 height 5
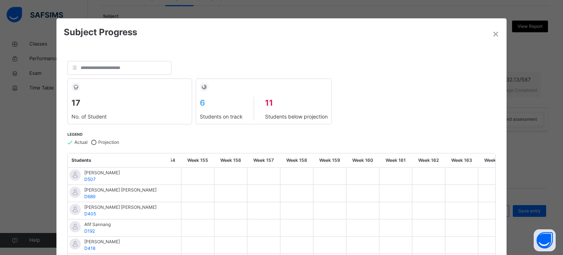
click at [76, 88] on icon at bounding box center [75, 87] width 7 height 8
click at [492, 34] on div "×" at bounding box center [495, 33] width 7 height 15
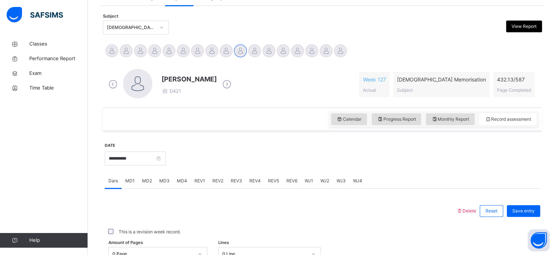
click at [512, 80] on span "432.13 / 587" at bounding box center [514, 79] width 34 height 8
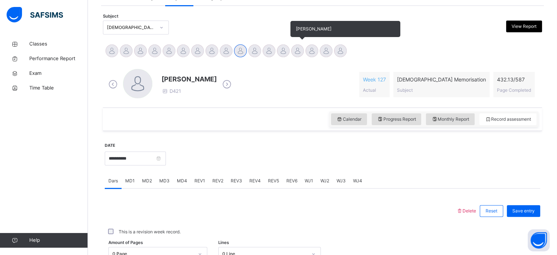
click at [298, 46] on div at bounding box center [297, 50] width 13 height 13
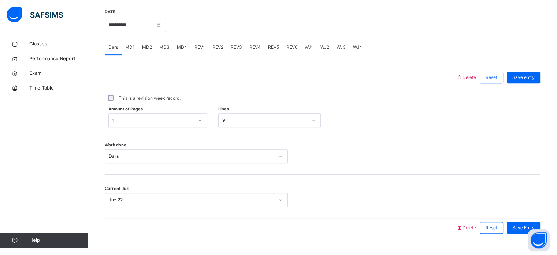
scroll to position [295, 0]
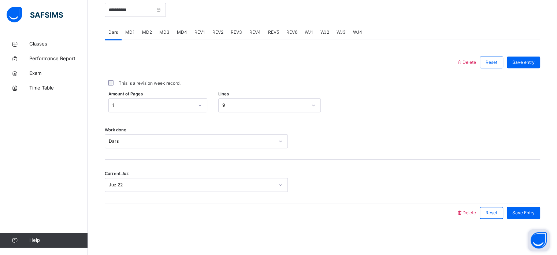
click at [543, 240] on button "Open asap" at bounding box center [539, 240] width 22 height 22
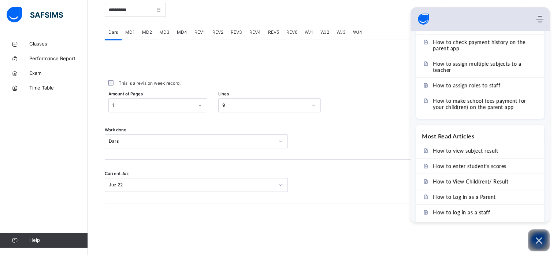
scroll to position [237, 0]
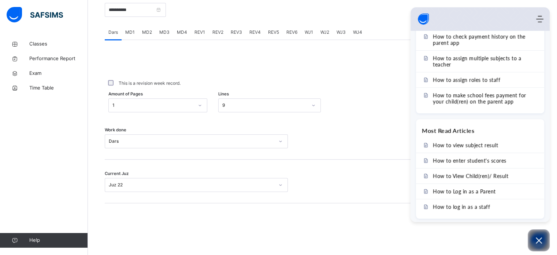
click at [284, 69] on div at bounding box center [280, 62] width 344 height 19
click at [530, 235] on button "Open asap" at bounding box center [539, 240] width 22 height 22
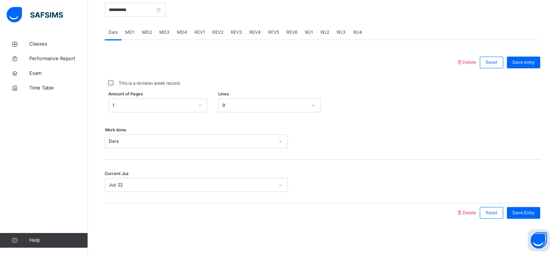
scroll to position [0, 0]
click at [130, 36] on div "MD1" at bounding box center [130, 32] width 17 height 15
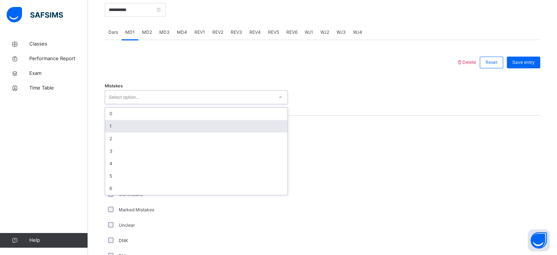
drag, startPoint x: 208, startPoint y: 90, endPoint x: 199, endPoint y: 128, distance: 39.2
click at [199, 104] on div "option 1 focused, 2 of 7. 7 results available. Use Up and Down to choose option…" at bounding box center [196, 97] width 183 height 14
click at [199, 128] on div "1" at bounding box center [196, 126] width 182 height 12
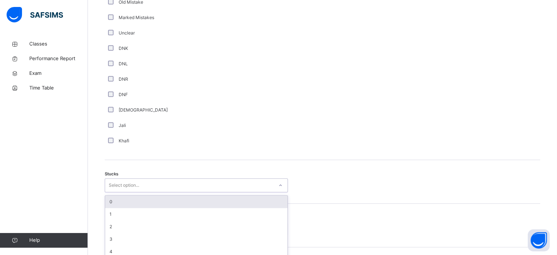
scroll to position [506, 0]
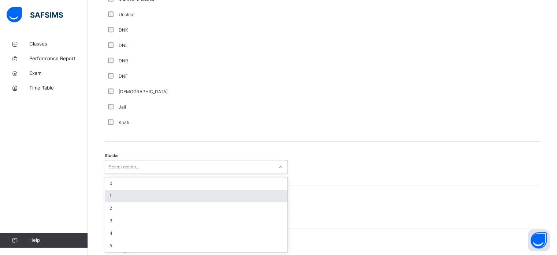
drag, startPoint x: 166, startPoint y: 189, endPoint x: 171, endPoint y: 194, distance: 8.0
click at [171, 174] on div "option 1 focused, 2 of 6. 6 results available. Use Up and Down to choose option…" at bounding box center [196, 167] width 183 height 14
click at [171, 194] on div "1" at bounding box center [196, 195] width 182 height 12
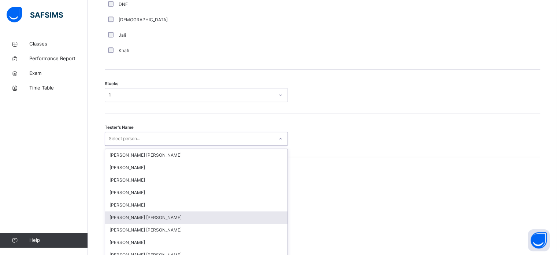
click at [147, 145] on div "option [PERSON_NAME] [PERSON_NAME] focused, 6 of 90. 90 results available. Use …" at bounding box center [196, 139] width 183 height 14
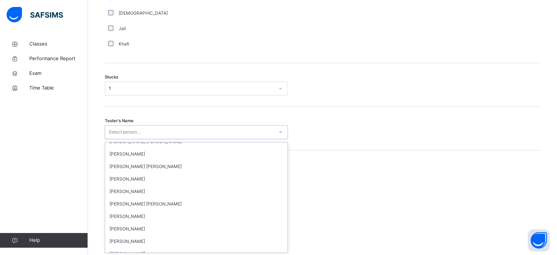
scroll to position [0, 0]
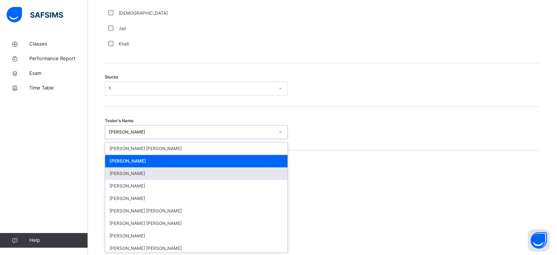
drag, startPoint x: 232, startPoint y: 137, endPoint x: 213, endPoint y: 174, distance: 41.6
click at [213, 139] on div "option [PERSON_NAME], selected. option [PERSON_NAME] focused, 2 of 90. 90 resul…" at bounding box center [196, 132] width 183 height 14
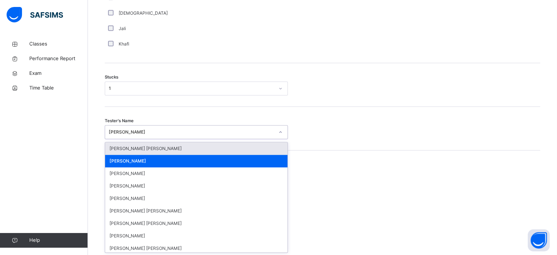
click at [221, 149] on div "[PERSON_NAME] [PERSON_NAME]" at bounding box center [196, 148] width 182 height 12
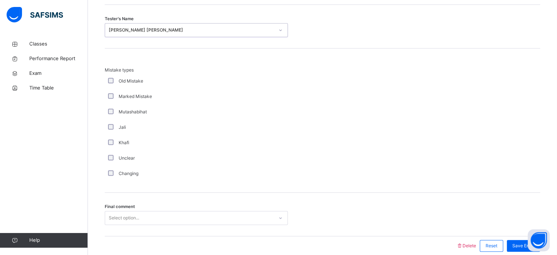
scroll to position [718, 0]
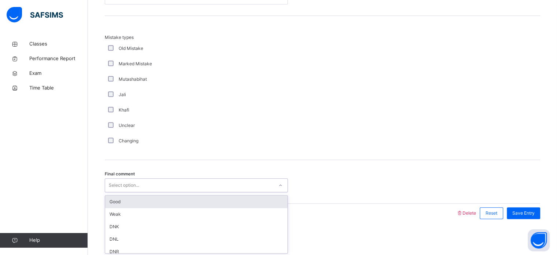
click at [154, 183] on div "Select option..." at bounding box center [189, 185] width 169 height 11
click at [141, 202] on div "Good" at bounding box center [196, 201] width 182 height 12
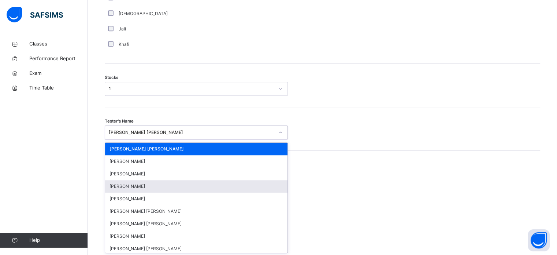
click at [125, 139] on div "option [PERSON_NAME] [PERSON_NAME], selected. option [PERSON_NAME] focused, 4 o…" at bounding box center [196, 132] width 183 height 14
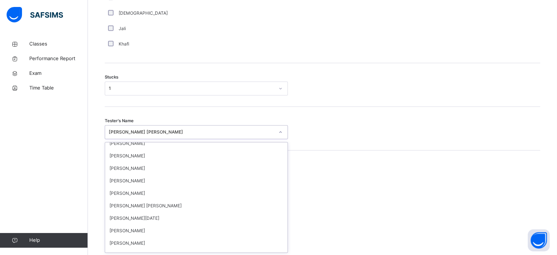
scroll to position [168, 0]
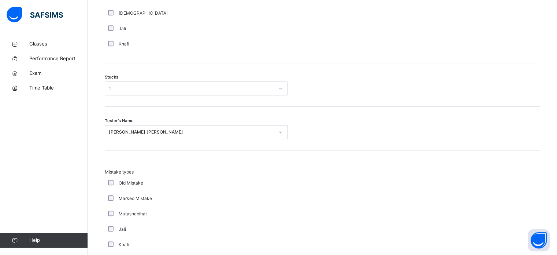
click at [442, 177] on div "Mistake types Old Mistake Marked Mistake Mutashabihat [PERSON_NAME] Unclear Cha…" at bounding box center [323, 226] width 436 height 114
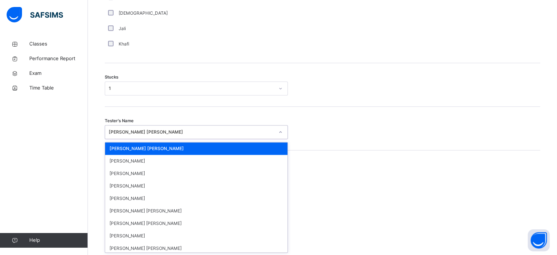
click at [270, 125] on div "[PERSON_NAME] [PERSON_NAME]" at bounding box center [196, 132] width 183 height 14
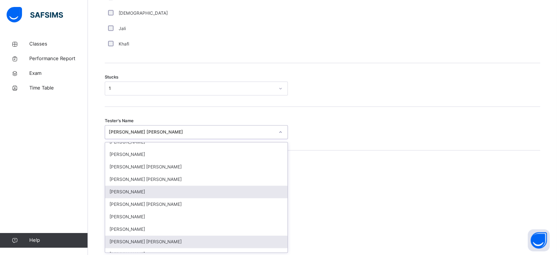
scroll to position [0, 0]
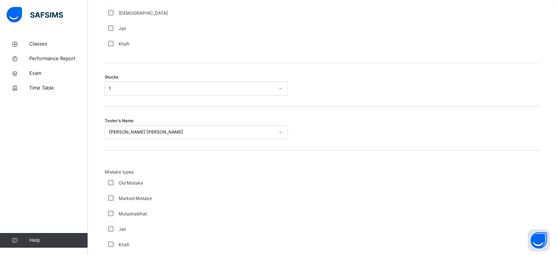
drag, startPoint x: 317, startPoint y: 195, endPoint x: 288, endPoint y: 208, distance: 31.6
click at [288, 208] on div "Mistake types Old Mistake Marked Mistake Mutashabihat [PERSON_NAME] Unclear Cha…" at bounding box center [323, 226] width 436 height 114
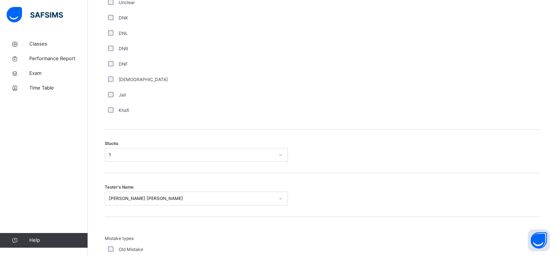
scroll to position [519, 0]
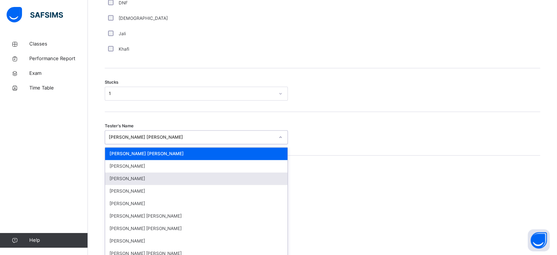
click at [268, 144] on div "option [PERSON_NAME] [PERSON_NAME], selected. option [PERSON_NAME] focused, 3 o…" at bounding box center [196, 137] width 183 height 14
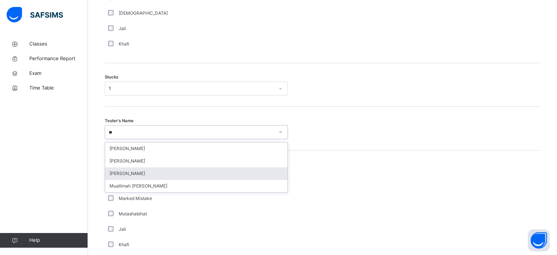
type input "*"
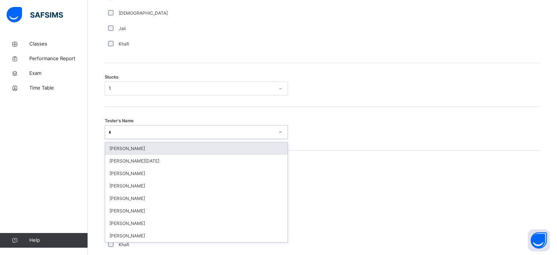
type input "**"
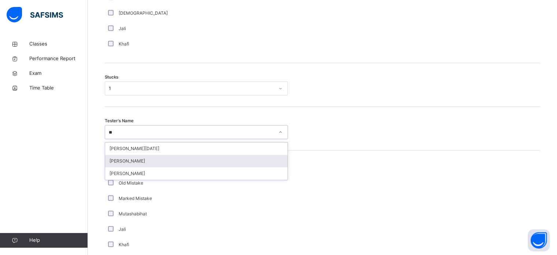
click at [214, 163] on div "[PERSON_NAME]" at bounding box center [196, 161] width 182 height 12
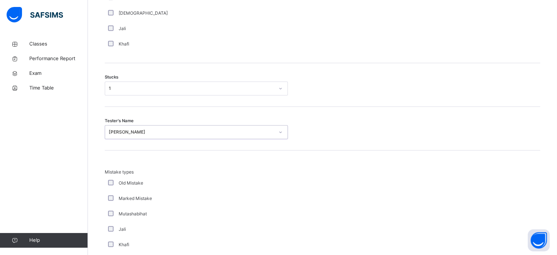
scroll to position [718, 0]
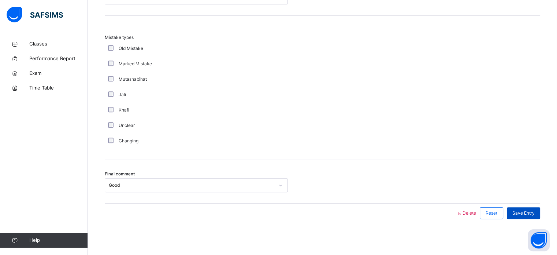
click at [528, 208] on div "Save Entry" at bounding box center [523, 213] width 33 height 12
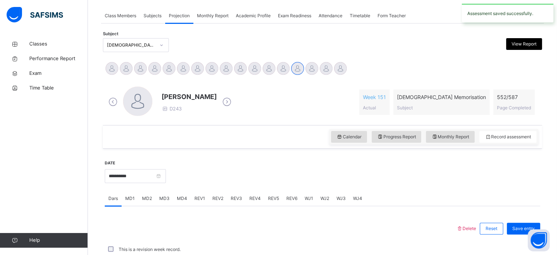
scroll to position [295, 0]
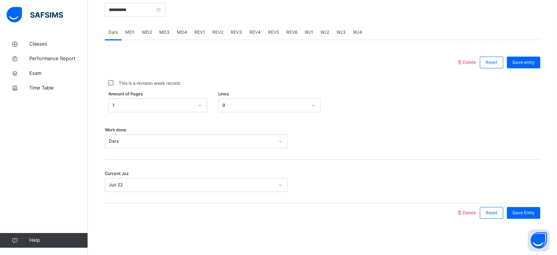
click at [188, 32] on div "MD4" at bounding box center [182, 32] width 18 height 15
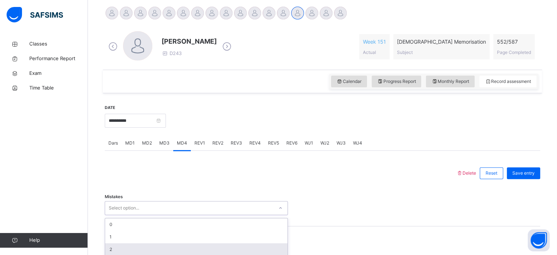
scroll to position [238, 0]
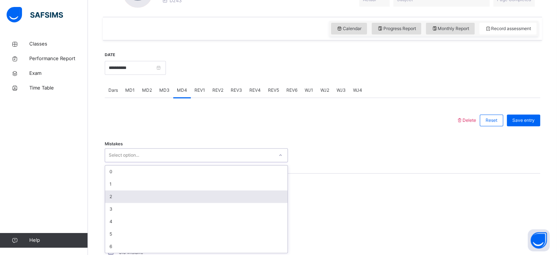
click at [161, 162] on div "option 2 focused, 3 of 7. 7 results available. Use Up and Down to choose option…" at bounding box center [196, 155] width 183 height 14
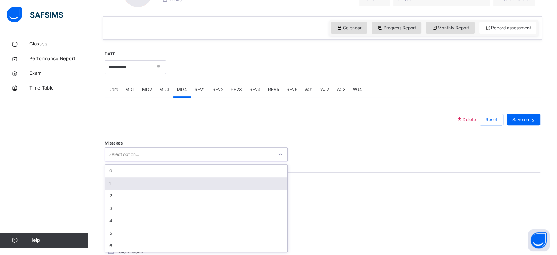
click at [145, 181] on div "1" at bounding box center [196, 183] width 182 height 12
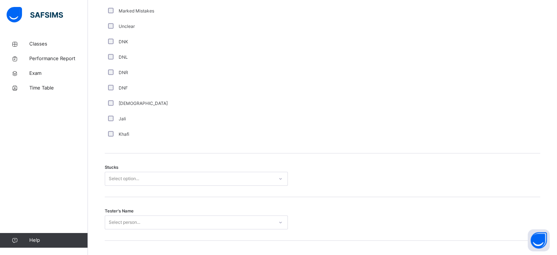
scroll to position [501, 0]
